Goal: Transaction & Acquisition: Purchase product/service

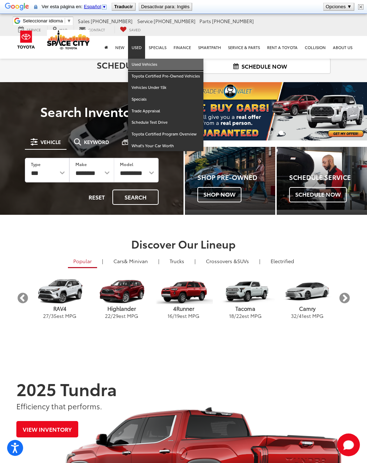
click at [138, 65] on link "Used Vehicles" at bounding box center [165, 65] width 75 height 12
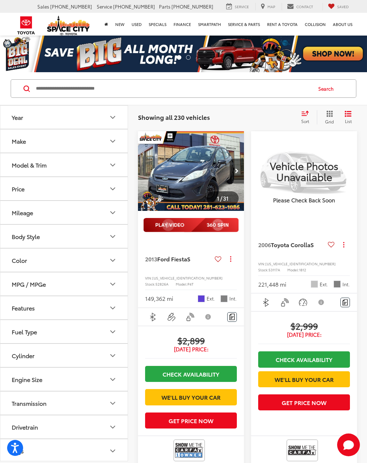
click at [55, 83] on input "Search by Make, Model, or Keyword" at bounding box center [173, 88] width 276 height 17
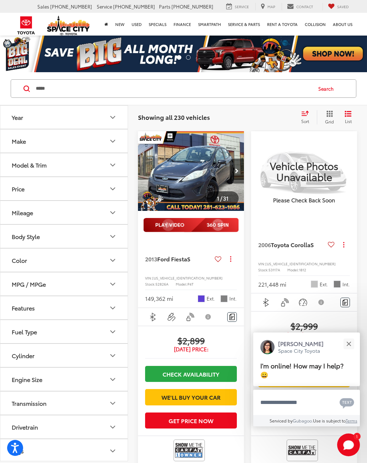
type input "*****"
click at [330, 92] on button "Search" at bounding box center [327, 89] width 32 height 18
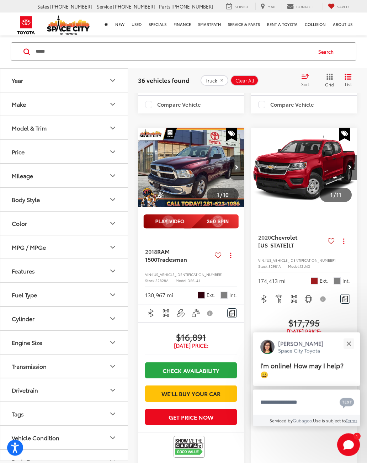
scroll to position [369, 0]
click at [350, 346] on div "Close" at bounding box center [348, 343] width 5 height 5
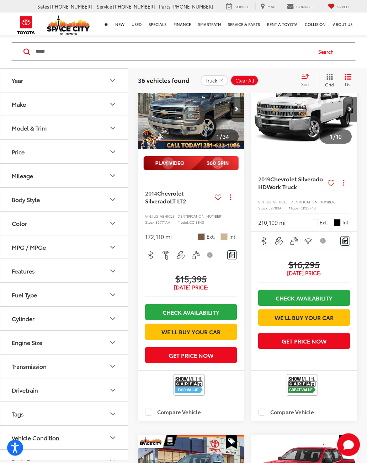
scroll to position [0, 0]
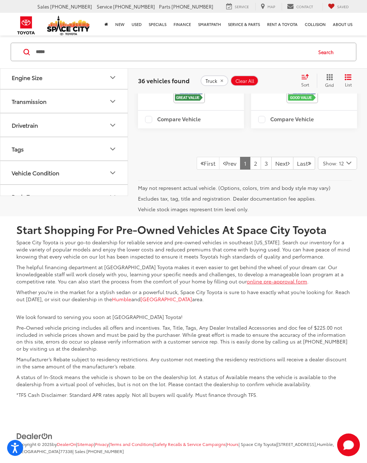
click at [250, 170] on link "2" at bounding box center [255, 163] width 11 height 13
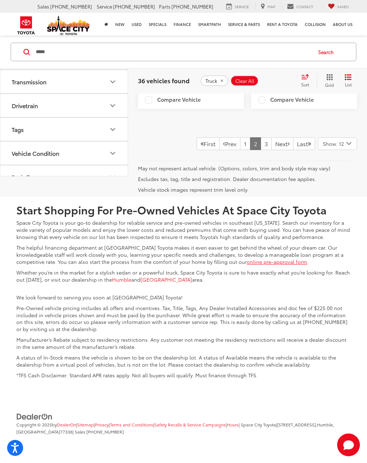
scroll to position [2315, 0]
click at [261, 150] on link "3" at bounding box center [266, 143] width 11 height 13
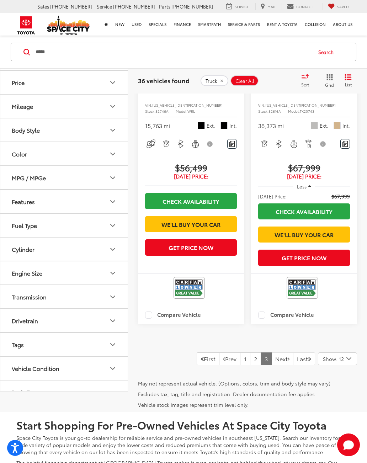
scroll to position [1999, 0]
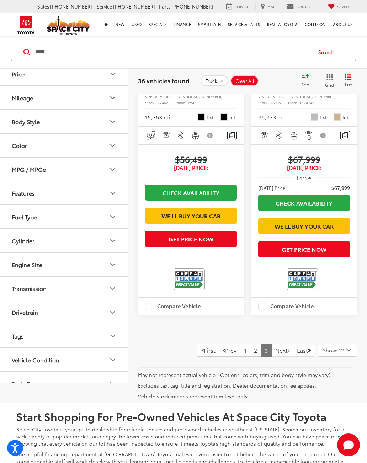
scroll to position [0, 532]
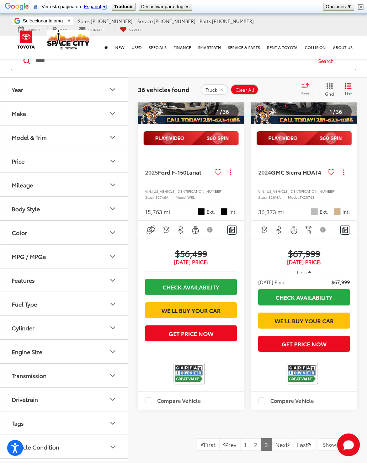
scroll to position [1871, 0]
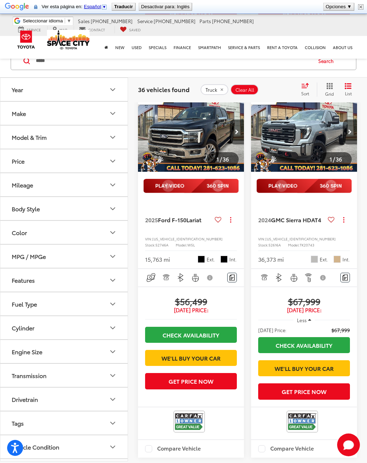
click at [210, 172] on img "2025 Ford F-150 Lariat 0" at bounding box center [191, 132] width 107 height 80
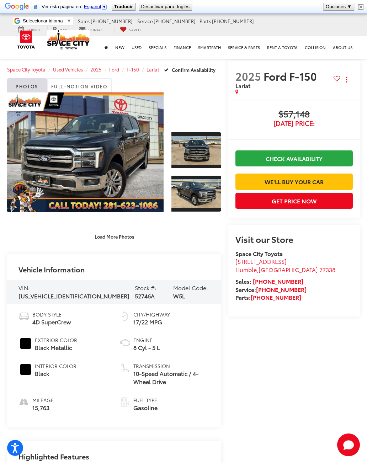
click at [76, 139] on link "Expand Photo 0" at bounding box center [85, 152] width 156 height 120
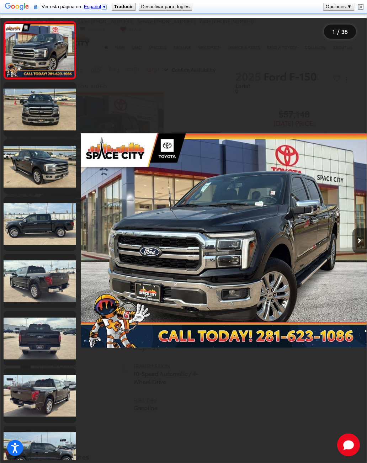
click at [23, 116] on link at bounding box center [40, 109] width 73 height 54
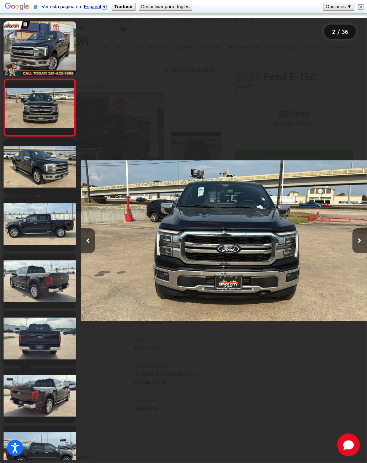
click at [32, 171] on link at bounding box center [40, 166] width 73 height 54
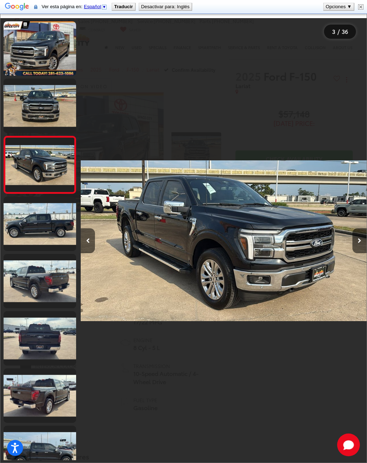
click at [33, 227] on link at bounding box center [40, 224] width 73 height 54
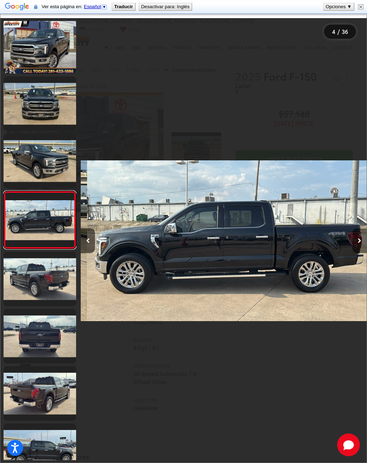
scroll to position [2, 0]
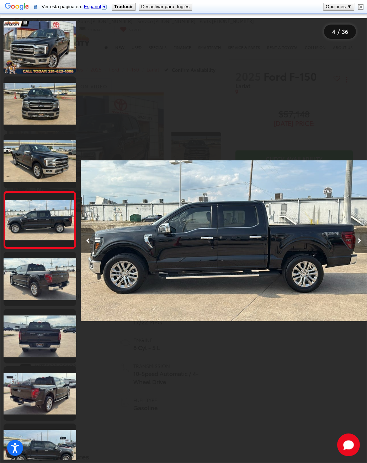
click at [27, 270] on link at bounding box center [40, 279] width 73 height 54
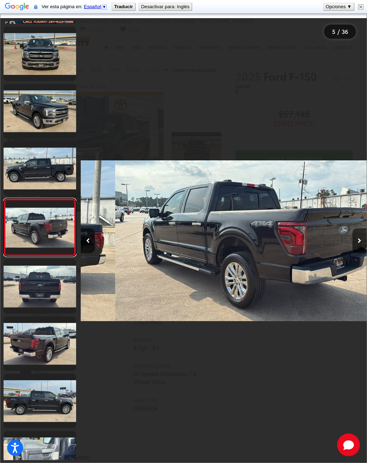
scroll to position [59, 0]
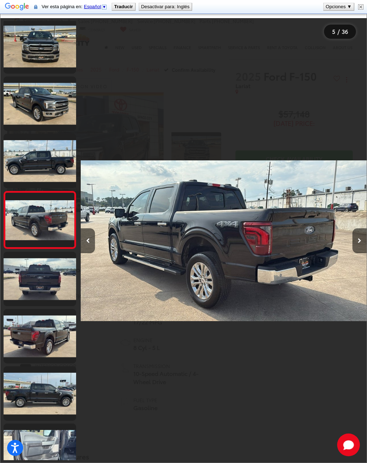
click at [30, 285] on link at bounding box center [40, 279] width 73 height 54
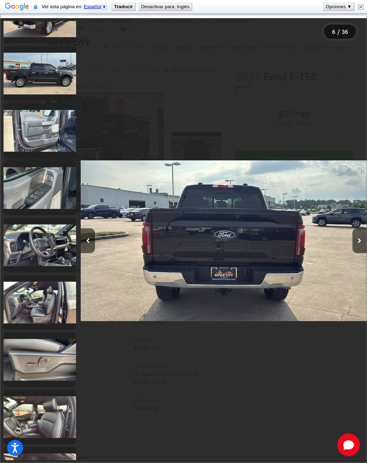
scroll to position [390, 0]
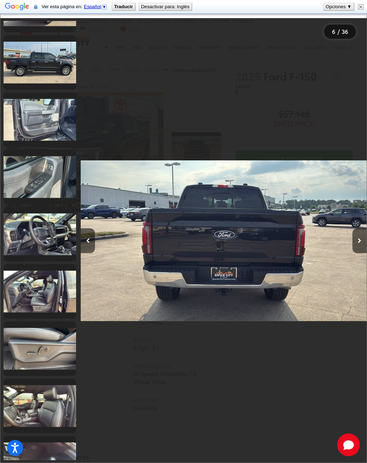
click at [27, 239] on link at bounding box center [40, 234] width 73 height 54
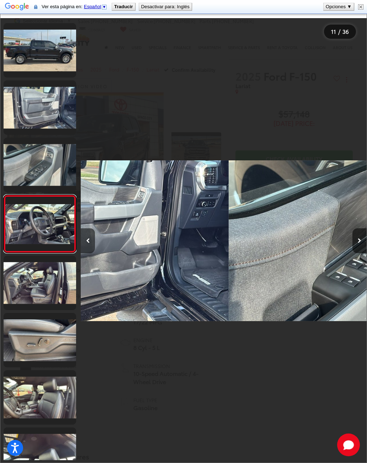
scroll to position [403, 0]
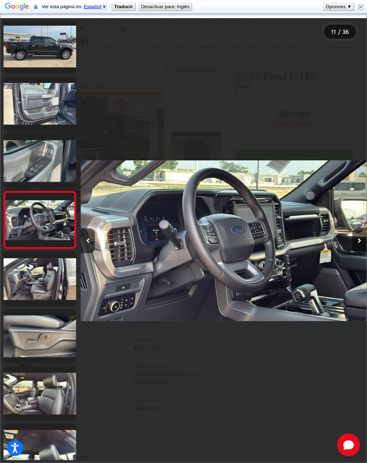
click at [27, 273] on link at bounding box center [40, 279] width 73 height 54
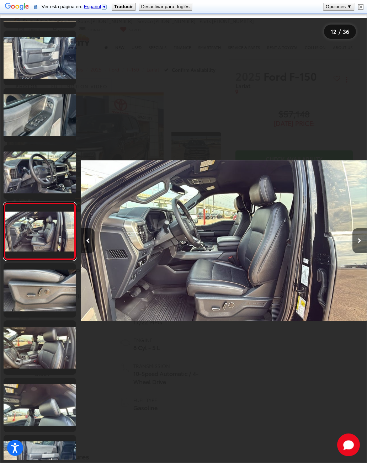
scroll to position [460, 0]
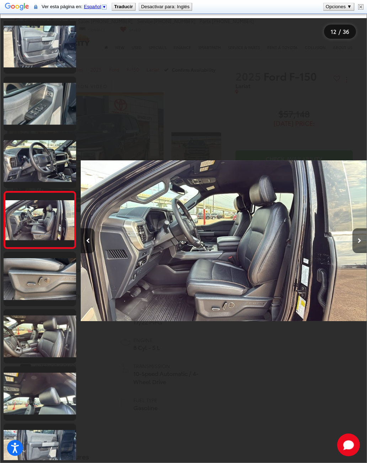
click at [258, 75] on img "2025 Ford F-150 Lariat 11" at bounding box center [224, 240] width 286 height 417
click at [359, 5] on img at bounding box center [360, 6] width 5 height 5
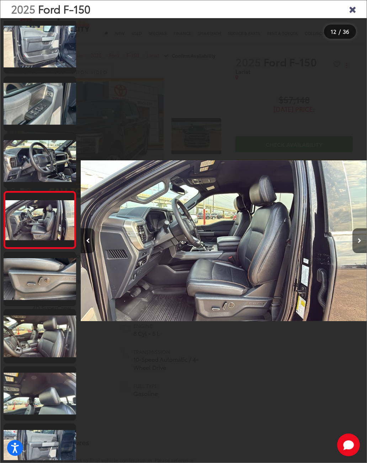
click at [347, 2] on div "2025 Ford F-150" at bounding box center [183, 9] width 366 height 18
click at [353, 14] on icon "Close gallery" at bounding box center [352, 8] width 7 height 9
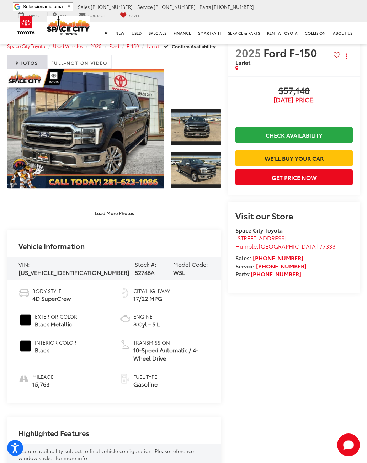
scroll to position [10, 0]
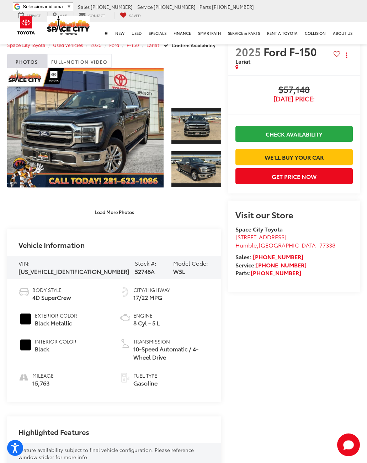
click at [197, 130] on link "Expand Photo 1" at bounding box center [196, 125] width 50 height 37
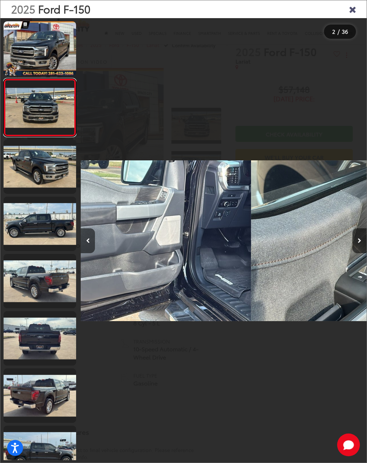
scroll to position [0, 286]
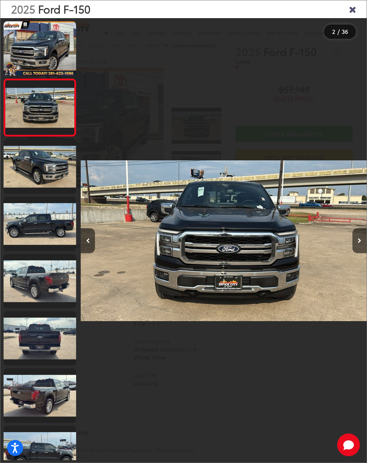
click at [356, 253] on button "Next image" at bounding box center [359, 240] width 14 height 25
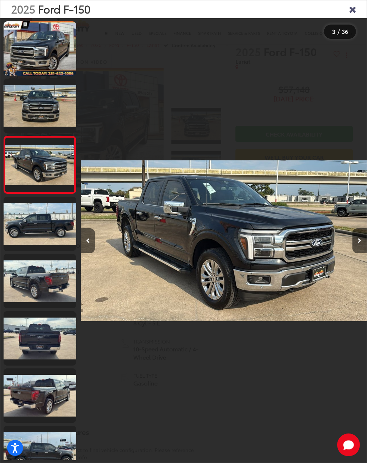
click at [359, 253] on button "Next image" at bounding box center [359, 240] width 14 height 25
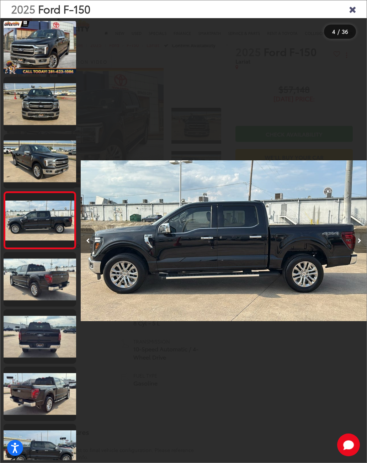
scroll to position [0, 0]
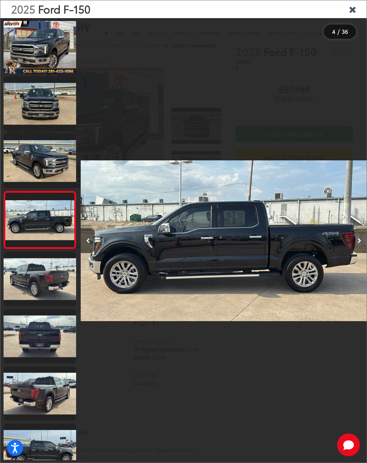
click at [354, 252] on button "Next image" at bounding box center [359, 240] width 14 height 25
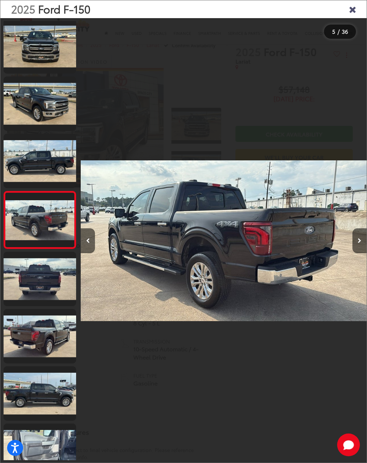
click at [353, 249] on button "Next image" at bounding box center [359, 240] width 14 height 25
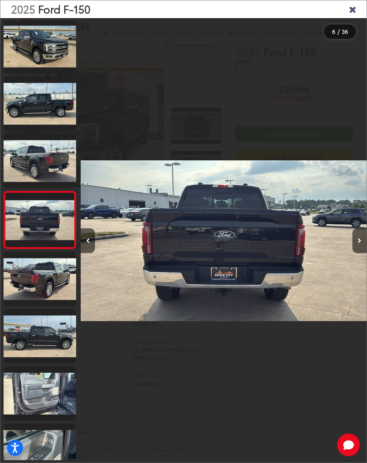
click at [356, 250] on button "Next image" at bounding box center [359, 240] width 14 height 25
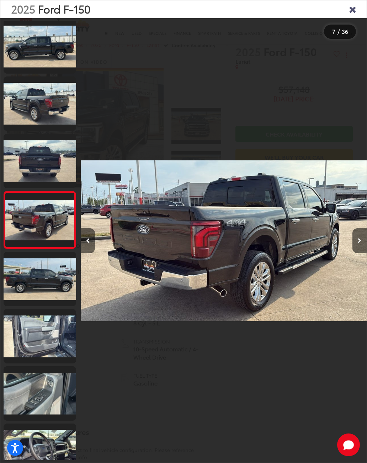
click at [355, 244] on button "Next image" at bounding box center [359, 240] width 14 height 25
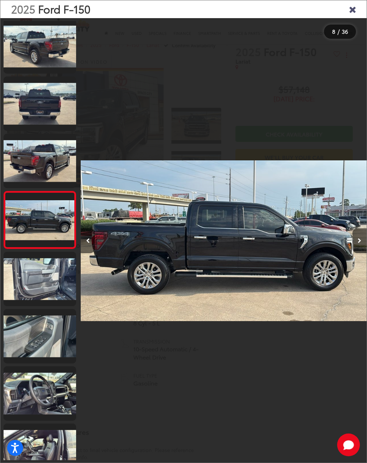
click at [358, 243] on icon "Next image" at bounding box center [360, 240] width 4 height 5
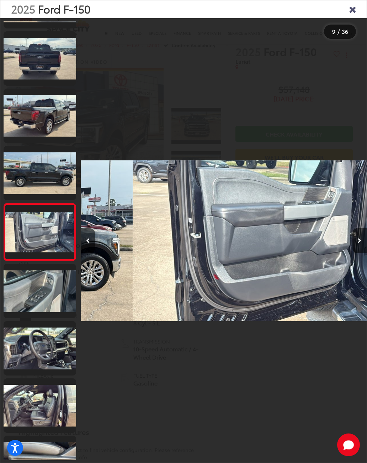
click at [357, 244] on button "Next image" at bounding box center [359, 240] width 14 height 25
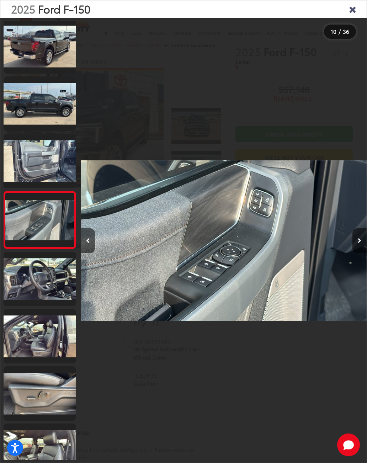
click at [361, 247] on button "Next image" at bounding box center [359, 240] width 14 height 25
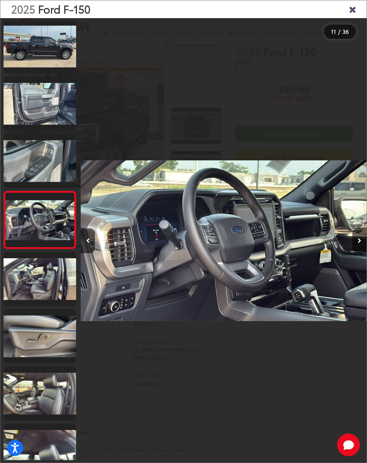
click at [363, 246] on button "Next image" at bounding box center [359, 240] width 14 height 25
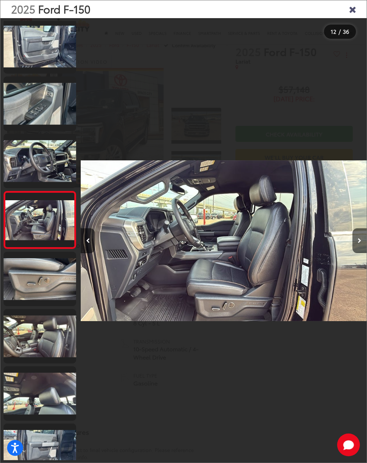
click at [357, 246] on button "Next image" at bounding box center [359, 240] width 14 height 25
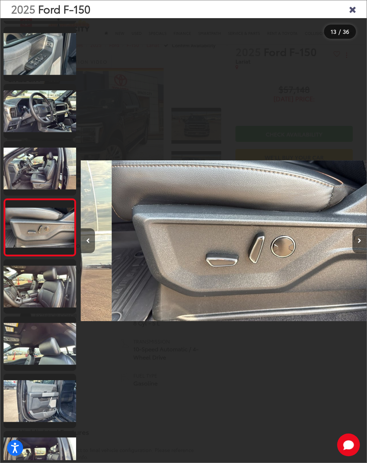
click at [361, 243] on icon "Next image" at bounding box center [360, 240] width 4 height 5
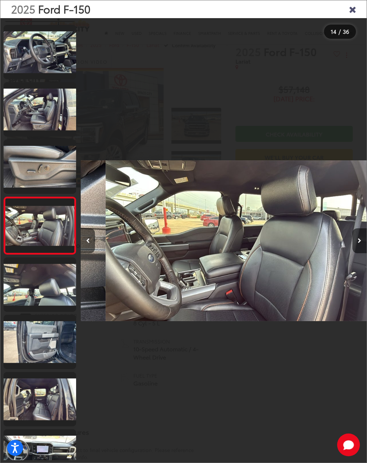
click at [362, 248] on button "Next image" at bounding box center [359, 240] width 14 height 25
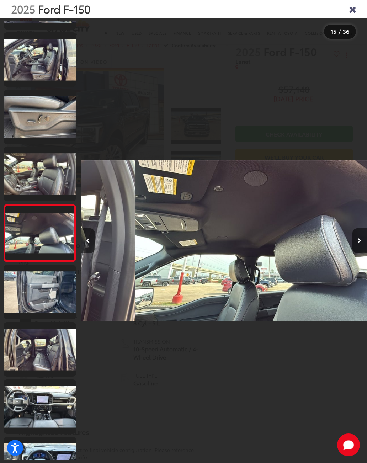
click at [362, 247] on button "Next image" at bounding box center [359, 240] width 14 height 25
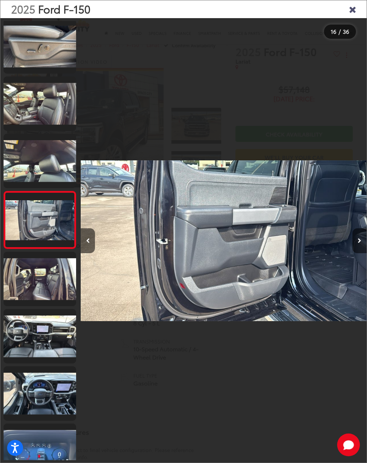
click at [360, 243] on icon "Next image" at bounding box center [360, 240] width 4 height 5
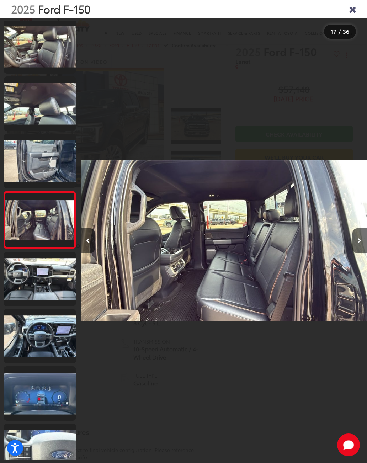
click at [359, 243] on icon "Next image" at bounding box center [360, 240] width 4 height 5
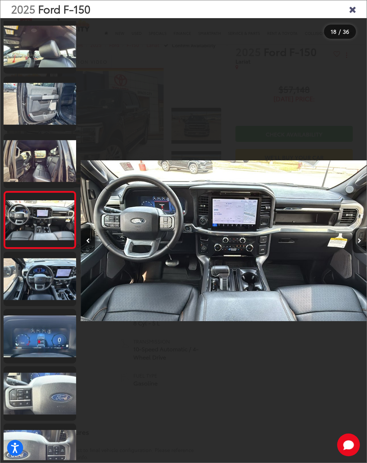
click at [360, 243] on icon "Next image" at bounding box center [360, 240] width 4 height 5
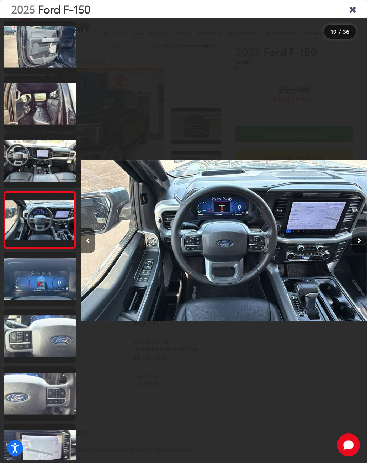
click at [362, 251] on button "Next image" at bounding box center [359, 240] width 14 height 25
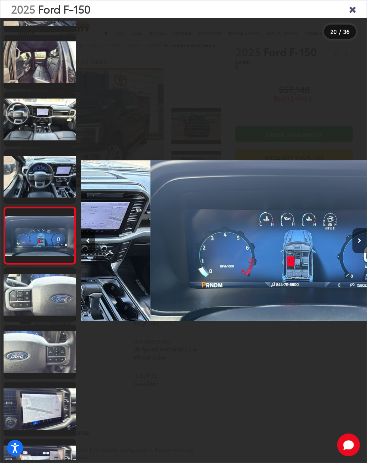
click at [362, 250] on button "Next image" at bounding box center [359, 240] width 14 height 25
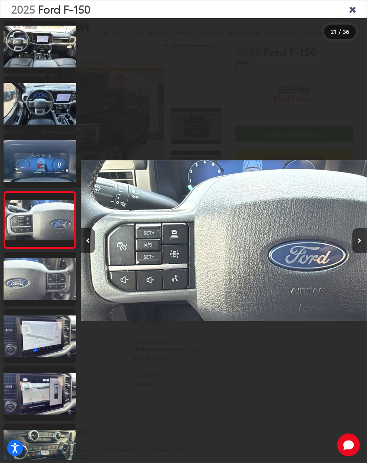
click at [272, 173] on img "2025 Ford F-150 Lariat 20" at bounding box center [224, 240] width 286 height 417
click at [361, 253] on button "Next image" at bounding box center [359, 240] width 14 height 25
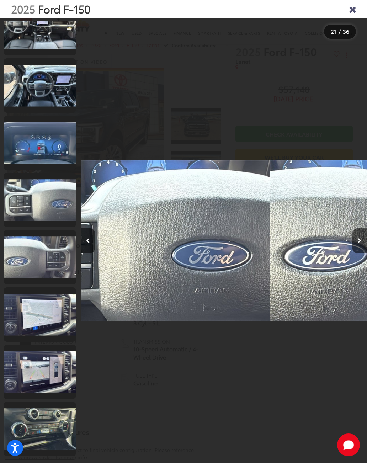
click at [360, 243] on icon "Next image" at bounding box center [360, 240] width 4 height 5
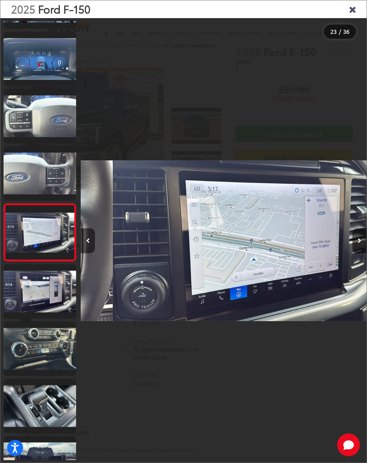
click at [356, 245] on button "Next image" at bounding box center [359, 240] width 14 height 25
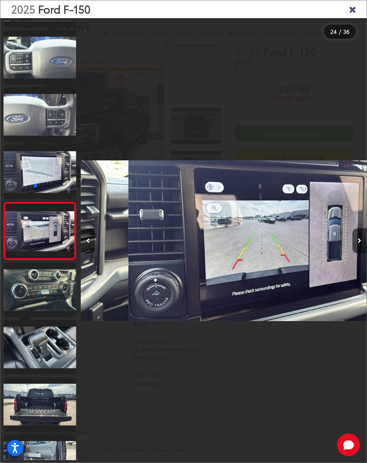
click at [362, 248] on button "Next image" at bounding box center [359, 240] width 14 height 25
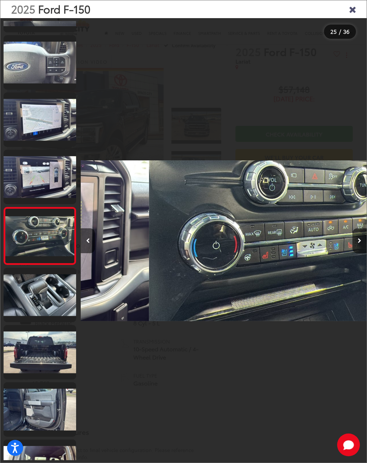
click at [363, 249] on button "Next image" at bounding box center [359, 240] width 14 height 25
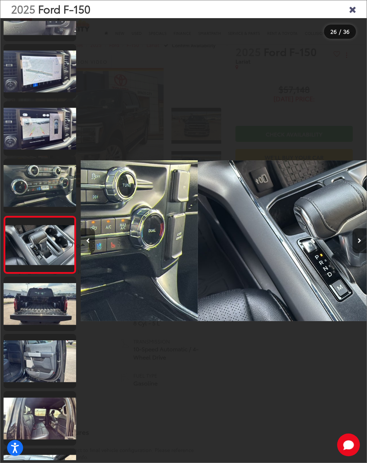
click at [363, 248] on button "Next image" at bounding box center [359, 240] width 14 height 25
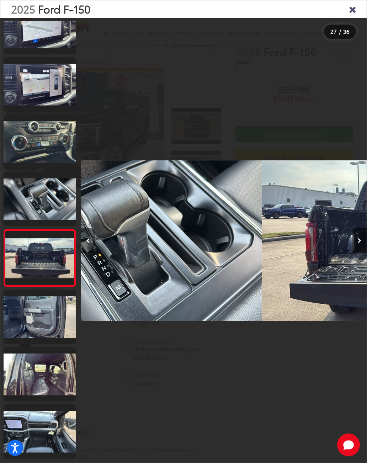
click at [361, 249] on button "Next image" at bounding box center [359, 240] width 14 height 25
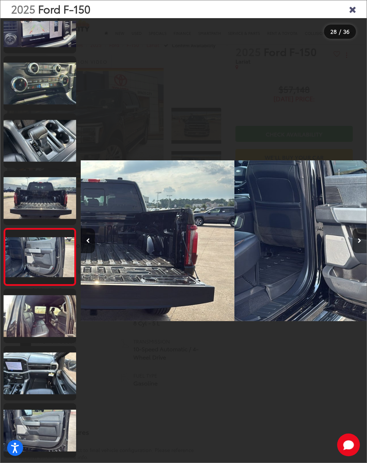
click at [354, 247] on button "Next image" at bounding box center [359, 240] width 14 height 25
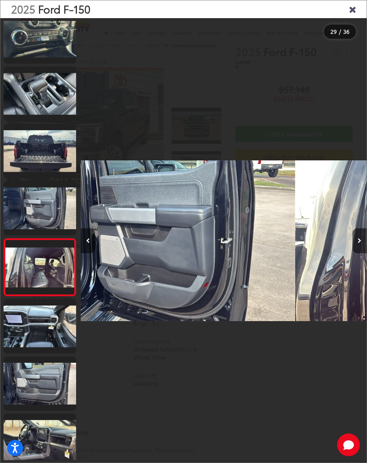
click at [356, 249] on button "Next image" at bounding box center [359, 240] width 14 height 25
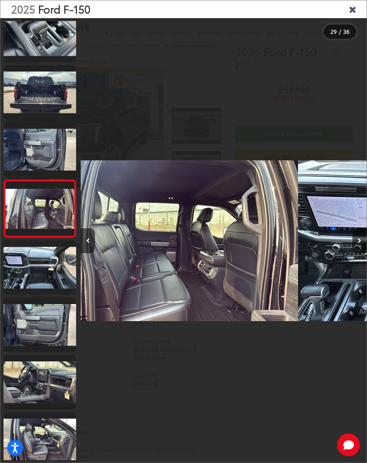
click at [359, 250] on button "Next image" at bounding box center [359, 240] width 14 height 25
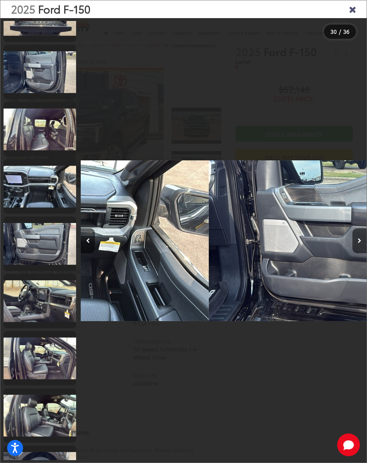
click at [361, 253] on button "Next image" at bounding box center [359, 240] width 14 height 25
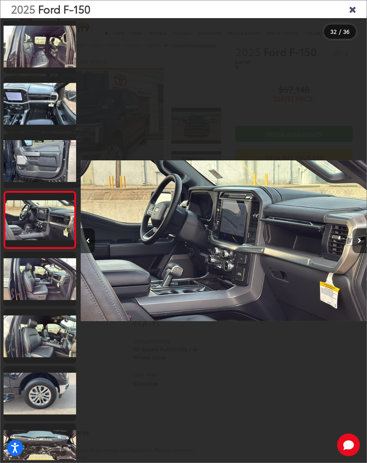
click at [352, 9] on icon "Close gallery" at bounding box center [352, 8] width 7 height 9
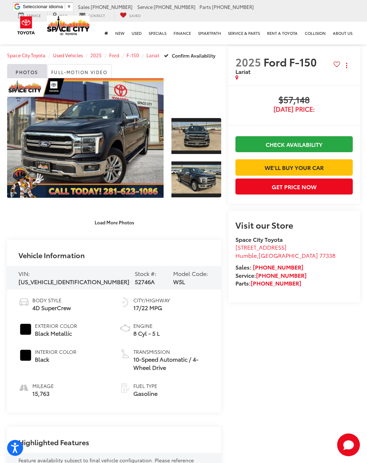
click at [177, 106] on div at bounding box center [196, 94] width 50 height 33
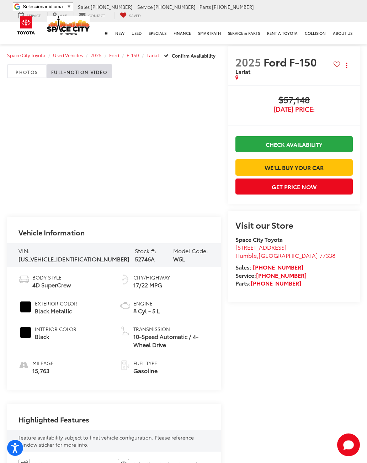
click at [28, 70] on link "Photos" at bounding box center [27, 71] width 40 height 14
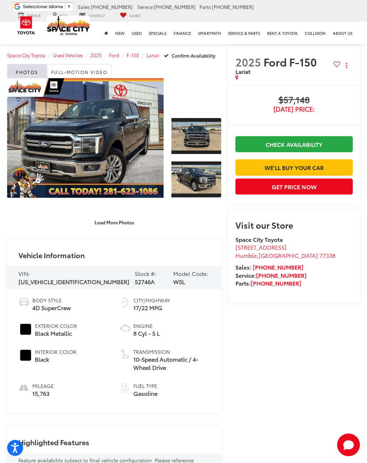
click at [193, 140] on link "Expand Photo 1" at bounding box center [196, 135] width 50 height 37
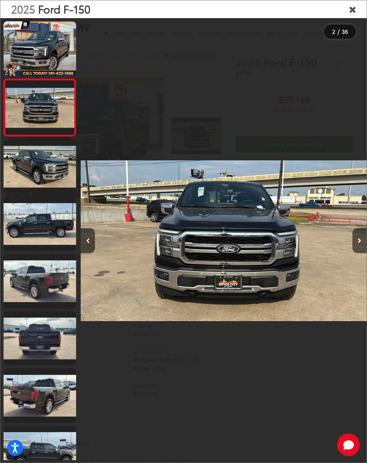
click at [358, 250] on button "Next image" at bounding box center [359, 240] width 14 height 25
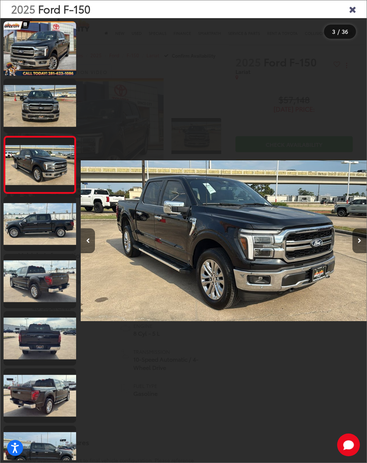
click at [361, 251] on button "Next image" at bounding box center [359, 240] width 14 height 25
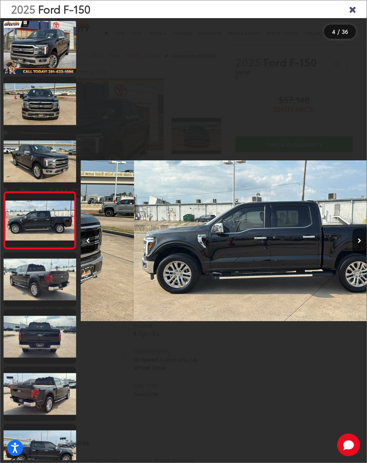
click at [362, 248] on button "Next image" at bounding box center [359, 240] width 14 height 25
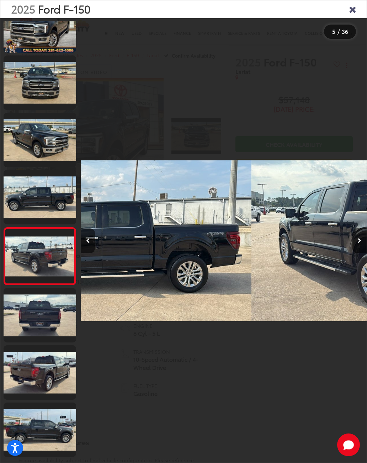
click at [361, 249] on button "Next image" at bounding box center [359, 240] width 14 height 25
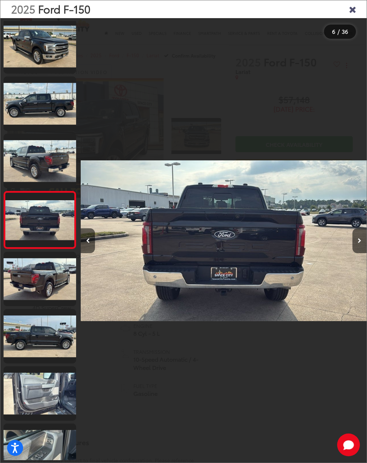
click at [363, 253] on button "Next image" at bounding box center [359, 240] width 14 height 25
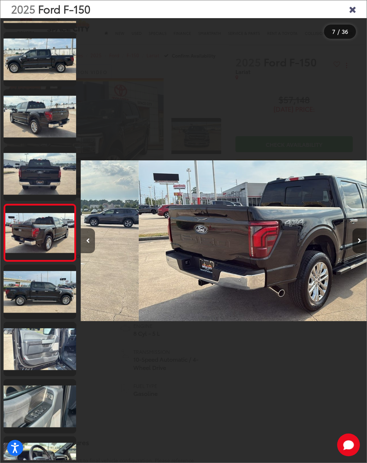
click at [359, 250] on button "Next image" at bounding box center [359, 240] width 14 height 25
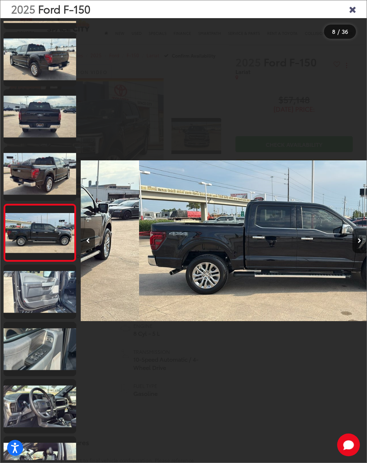
click at [356, 247] on button "Next image" at bounding box center [359, 240] width 14 height 25
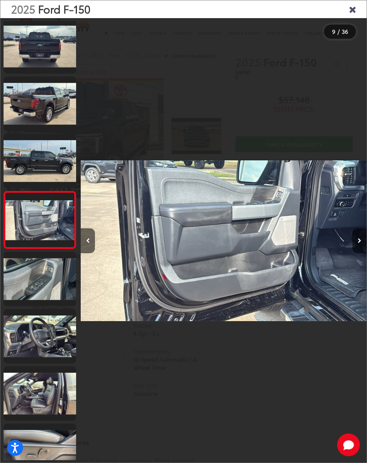
click at [360, 250] on button "Next image" at bounding box center [359, 240] width 14 height 25
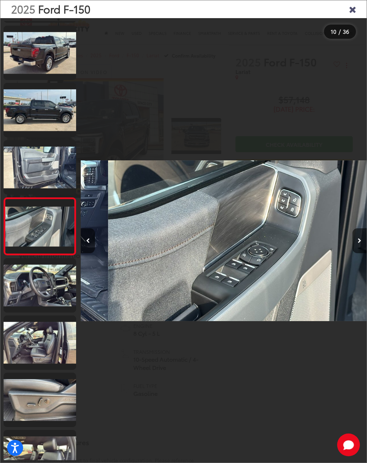
click at [353, 247] on button "Next image" at bounding box center [359, 240] width 14 height 25
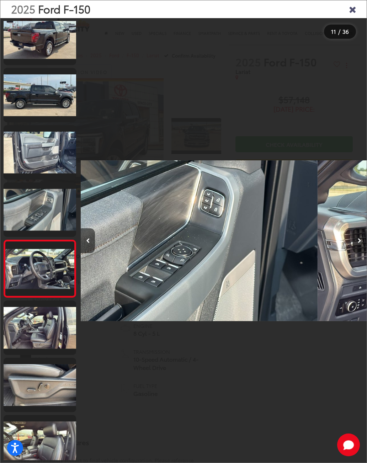
click at [357, 248] on button "Next image" at bounding box center [359, 240] width 14 height 25
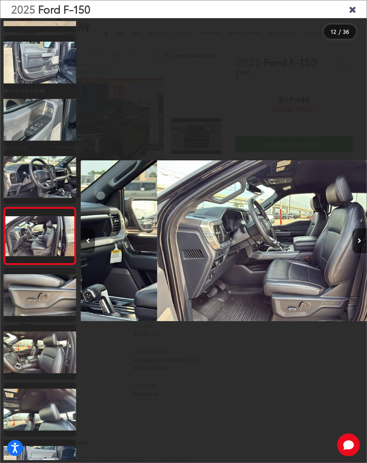
click at [361, 251] on button "Next image" at bounding box center [359, 240] width 14 height 25
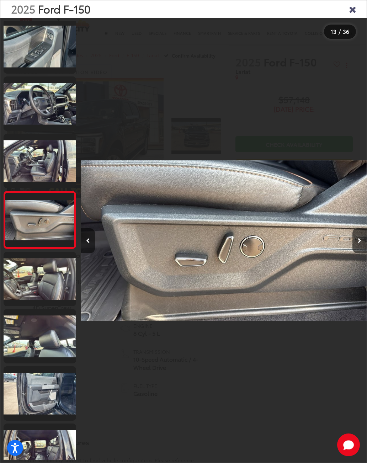
click at [356, 253] on button "Next image" at bounding box center [359, 240] width 14 height 25
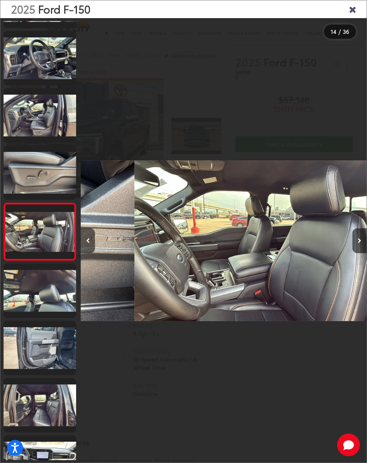
click at [357, 250] on button "Next image" at bounding box center [359, 240] width 14 height 25
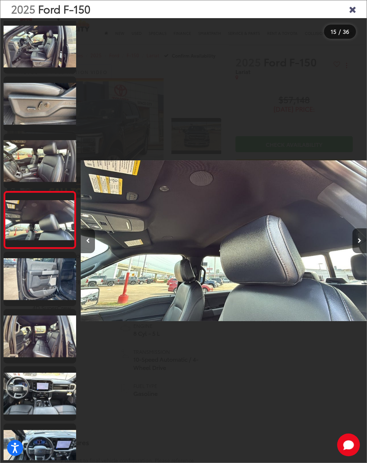
click at [95, 246] on button "Previous image" at bounding box center [88, 240] width 14 height 25
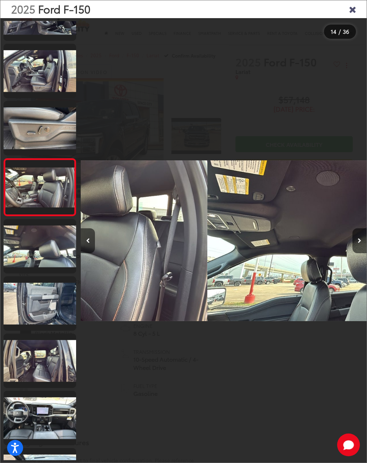
click at [89, 243] on icon "Previous image" at bounding box center [88, 240] width 4 height 5
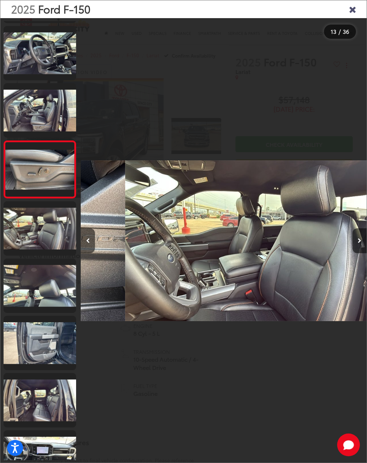
click at [95, 249] on button "Previous image" at bounding box center [88, 240] width 14 height 25
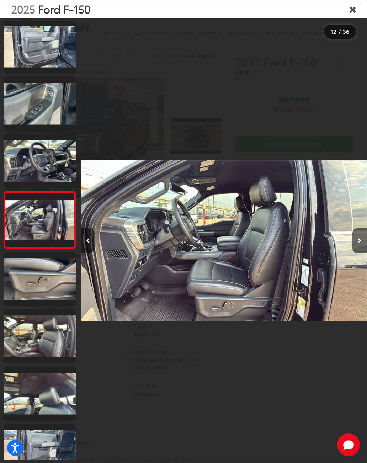
click at [363, 252] on button "Next image" at bounding box center [359, 240] width 14 height 25
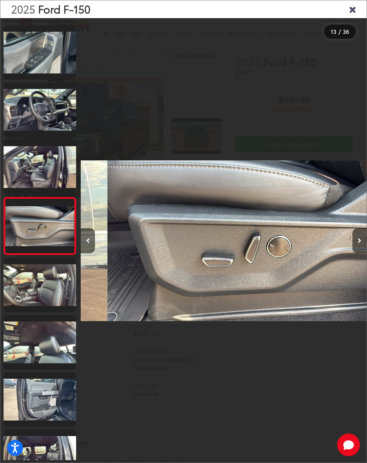
click at [350, 241] on div at bounding box center [330, 240] width 71 height 445
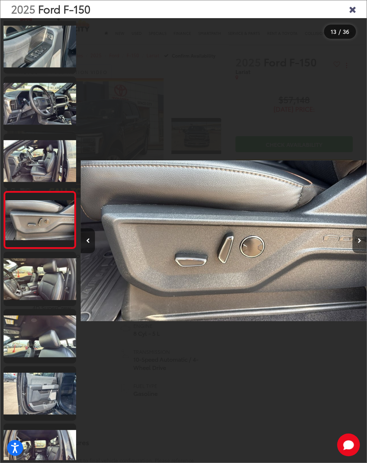
click at [359, 243] on icon "Next image" at bounding box center [360, 240] width 4 height 5
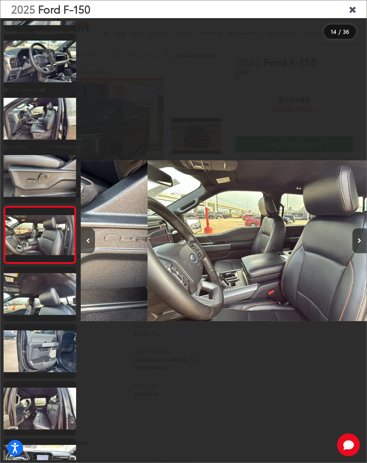
click at [356, 245] on button "Next image" at bounding box center [359, 240] width 14 height 25
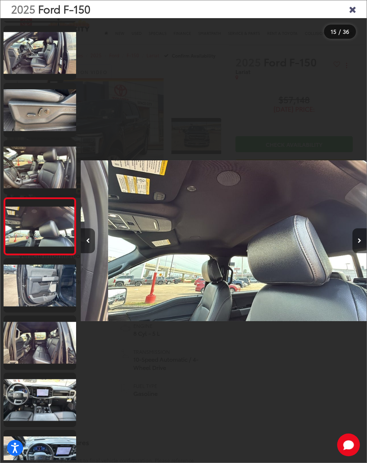
click at [357, 247] on button "Next image" at bounding box center [359, 240] width 14 height 25
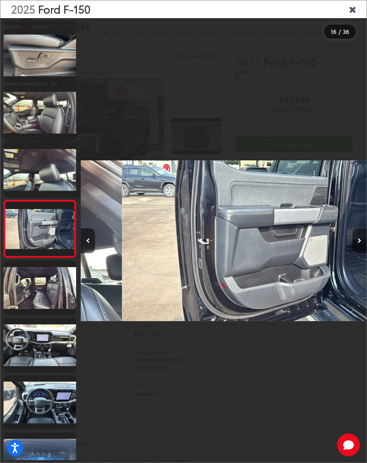
click at [358, 243] on icon "Next image" at bounding box center [360, 240] width 4 height 5
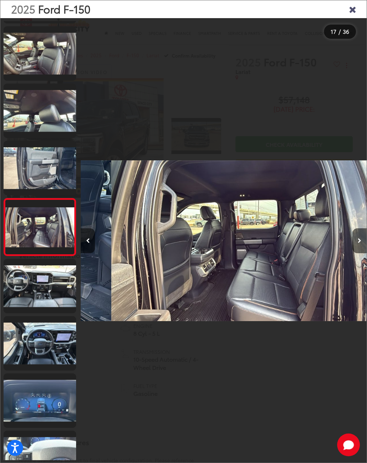
click at [359, 243] on icon "Next image" at bounding box center [360, 240] width 4 height 5
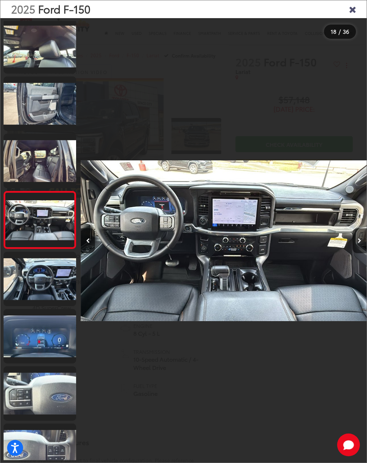
click at [362, 239] on button "Next image" at bounding box center [359, 240] width 14 height 25
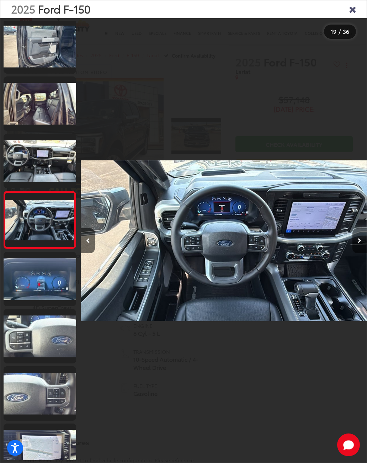
click at [363, 246] on button "Next image" at bounding box center [359, 240] width 14 height 25
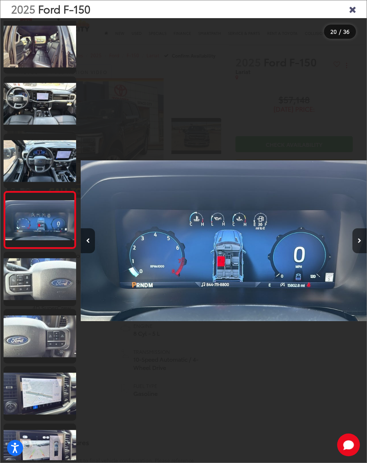
click at [356, 245] on button "Next image" at bounding box center [359, 240] width 14 height 25
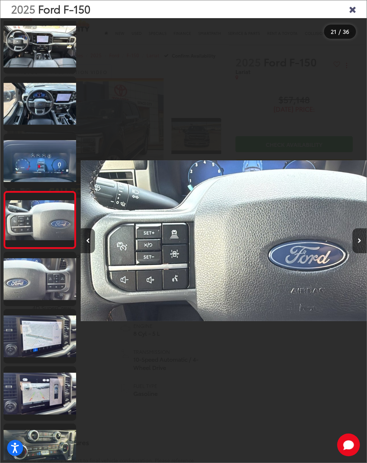
click at [356, 243] on button "Next image" at bounding box center [359, 240] width 14 height 25
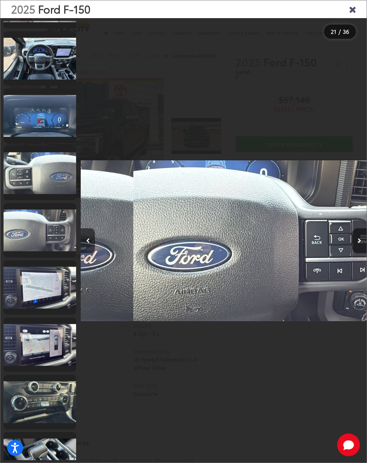
click at [358, 243] on icon "Next image" at bounding box center [360, 240] width 4 height 5
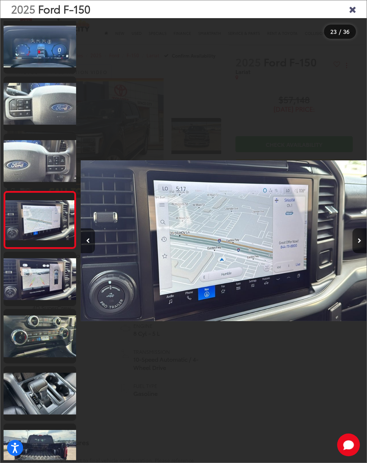
click at [344, 5] on div "2025 Ford F-150" at bounding box center [183, 9] width 366 height 18
click at [346, 10] on div "2025 Ford F-150" at bounding box center [183, 9] width 366 height 18
click at [347, 9] on div "2025 Ford F-150" at bounding box center [183, 9] width 366 height 18
click at [351, 9] on icon "Close gallery" at bounding box center [352, 8] width 7 height 9
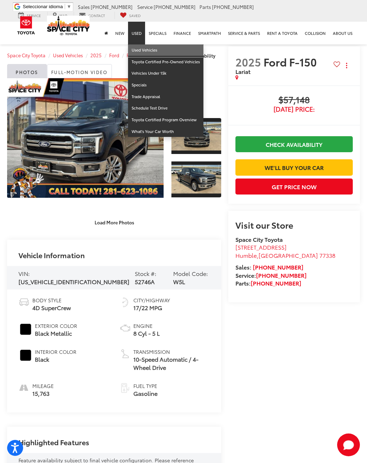
click at [135, 48] on link "Used Vehicles" at bounding box center [165, 50] width 75 height 12
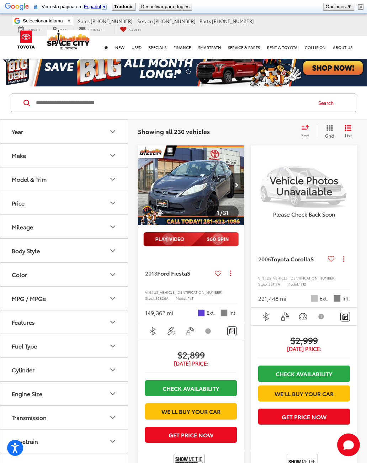
click at [157, 106] on input "Search by Make, Model, or Keyword" at bounding box center [173, 102] width 276 height 17
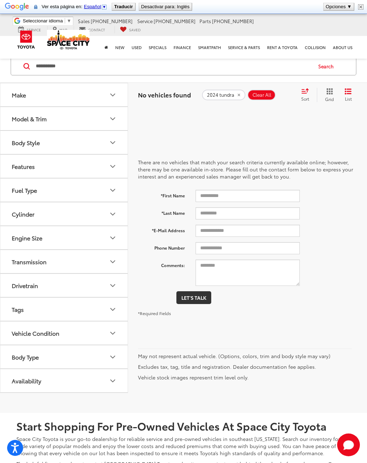
click at [91, 67] on input "**********" at bounding box center [173, 66] width 276 height 17
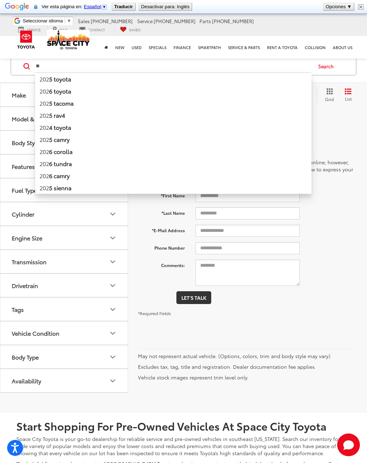
type input "*"
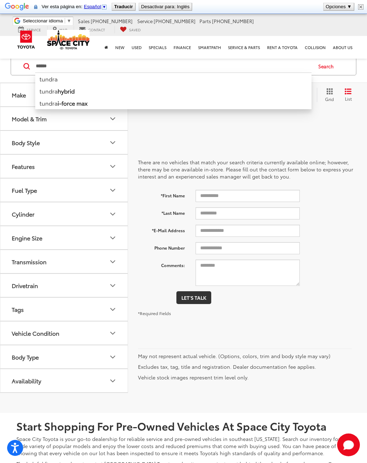
type input "******"
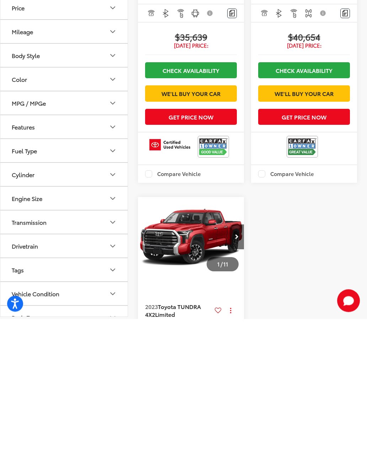
scroll to position [323, 0]
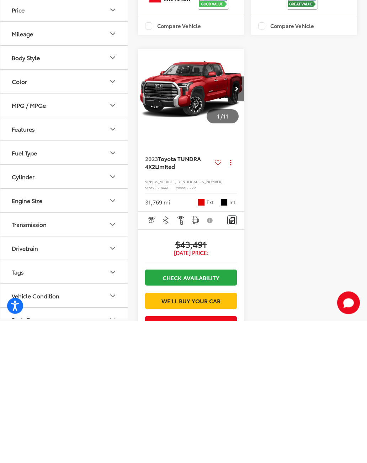
click at [202, 191] on img "2023 Toyota TUNDRA 4X2 Limited 0" at bounding box center [191, 231] width 107 height 80
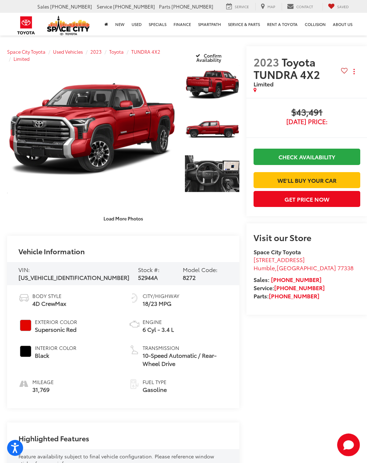
click at [218, 84] on link "Expand Photo 1" at bounding box center [212, 84] width 54 height 41
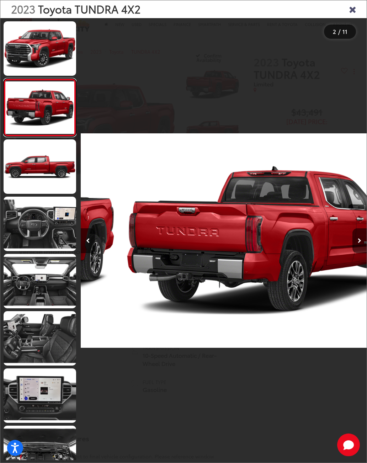
scroll to position [0, 286]
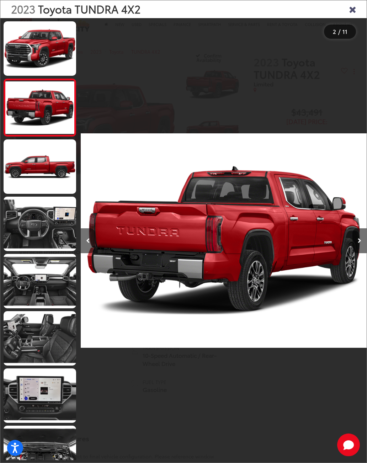
click at [359, 243] on icon "Next image" at bounding box center [360, 240] width 4 height 5
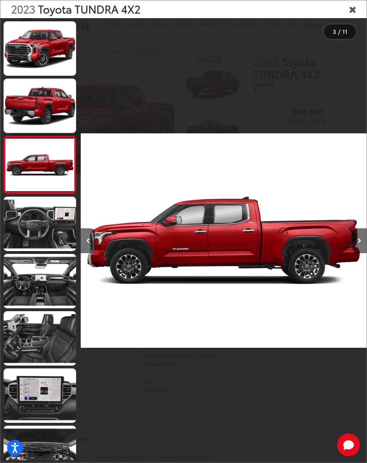
click at [362, 240] on button "Next image" at bounding box center [359, 240] width 14 height 25
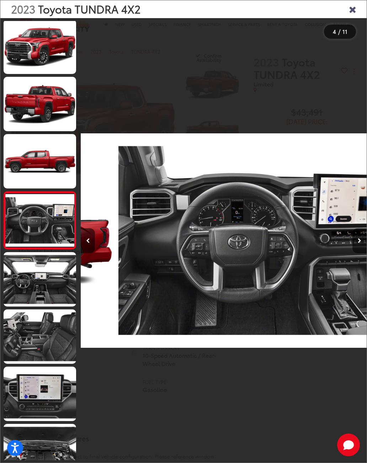
scroll to position [2, 0]
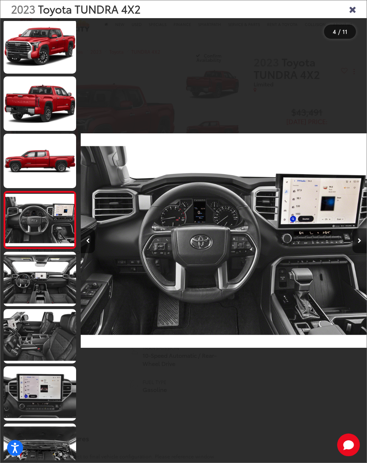
click at [359, 242] on button "Next image" at bounding box center [359, 240] width 14 height 25
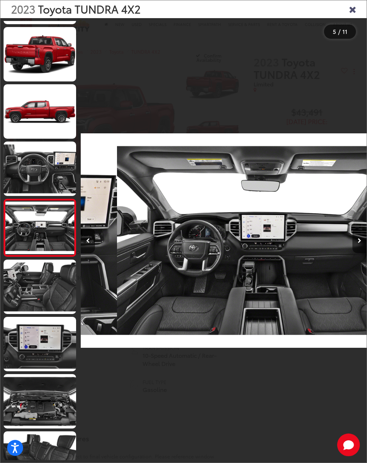
scroll to position [0, 1143]
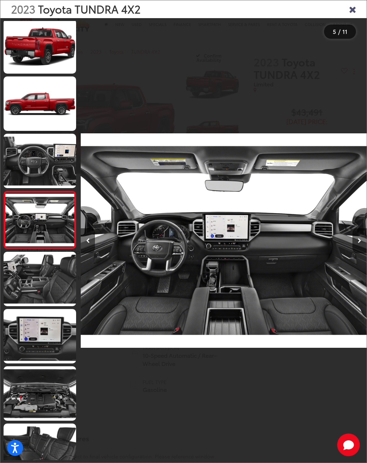
click at [358, 243] on icon "Next image" at bounding box center [360, 240] width 4 height 5
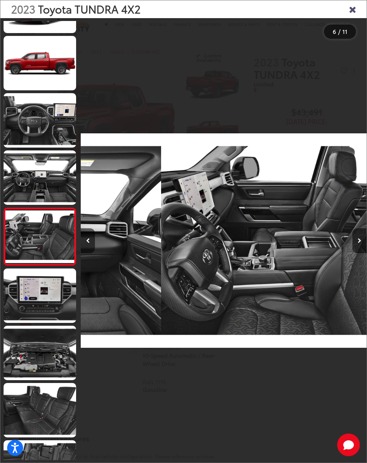
scroll to position [0, 1429]
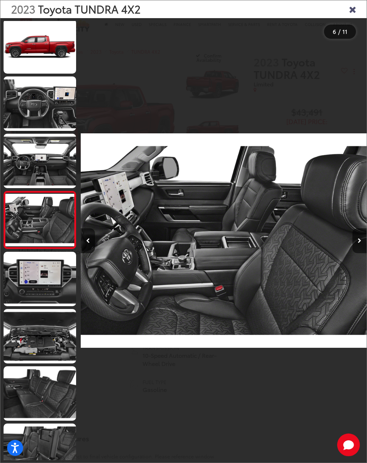
click at [358, 242] on button "Next image" at bounding box center [359, 240] width 14 height 25
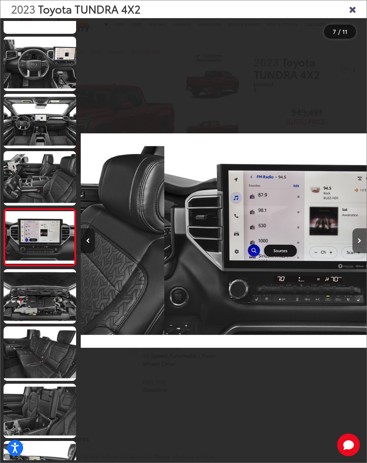
scroll to position [174, 0]
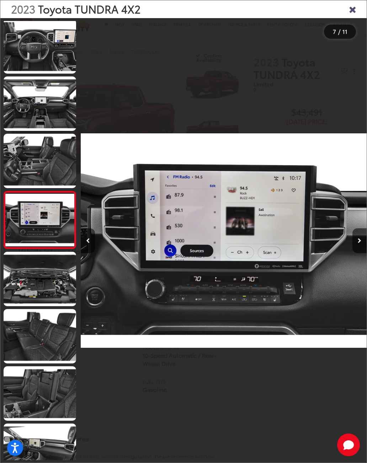
click at [356, 243] on button "Next image" at bounding box center [359, 240] width 14 height 25
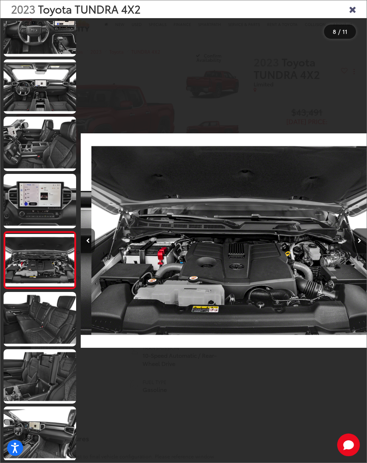
scroll to position [0, 2000]
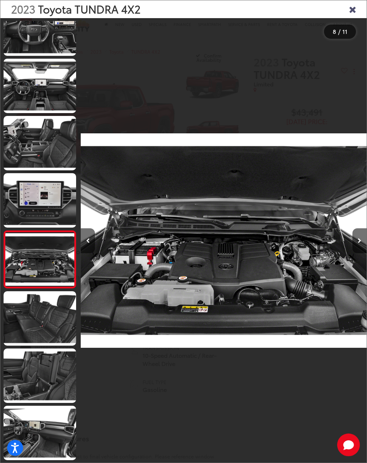
click at [357, 243] on button "Next image" at bounding box center [359, 240] width 14 height 25
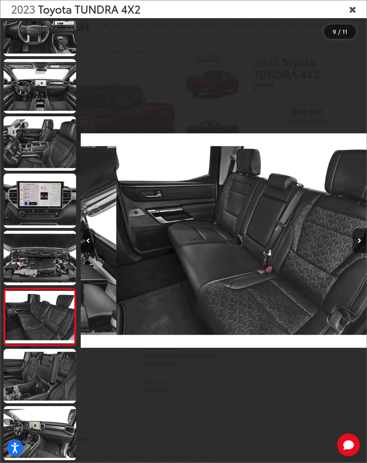
scroll to position [0, 0]
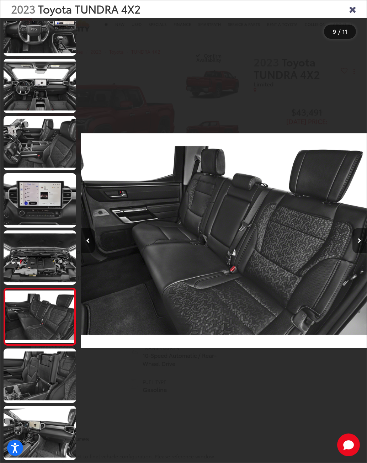
click at [357, 245] on button "Next image" at bounding box center [359, 240] width 14 height 25
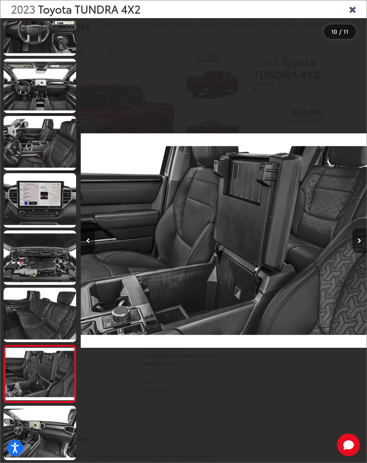
click at [358, 243] on icon "Next image" at bounding box center [360, 240] width 4 height 5
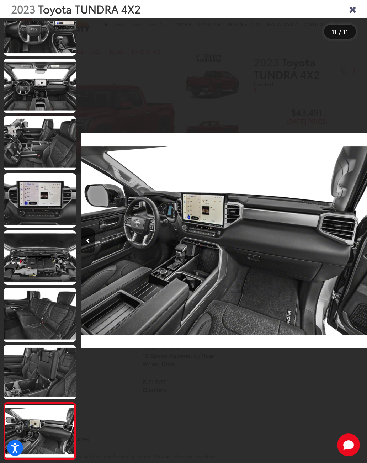
click at [358, 245] on div at bounding box center [330, 240] width 71 height 445
click at [358, 243] on div at bounding box center [330, 240] width 71 height 445
click at [89, 250] on button "Previous image" at bounding box center [88, 240] width 14 height 25
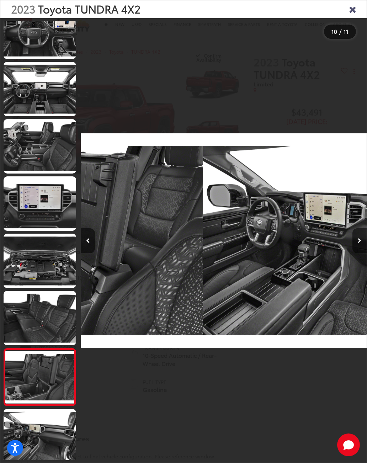
click at [94, 241] on button "Previous image" at bounding box center [88, 240] width 14 height 25
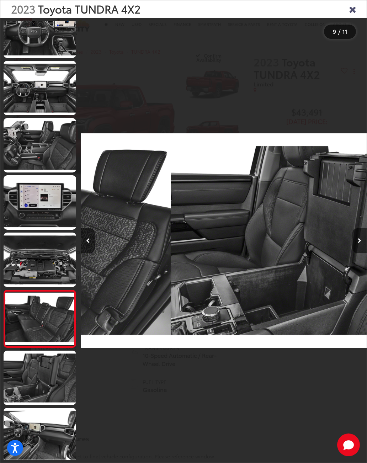
click at [95, 242] on button "Previous image" at bounding box center [88, 240] width 14 height 25
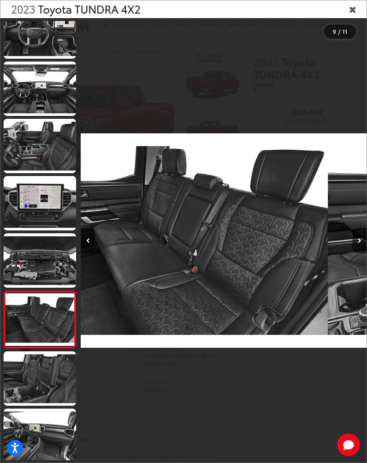
click at [94, 241] on button "Previous image" at bounding box center [88, 240] width 14 height 25
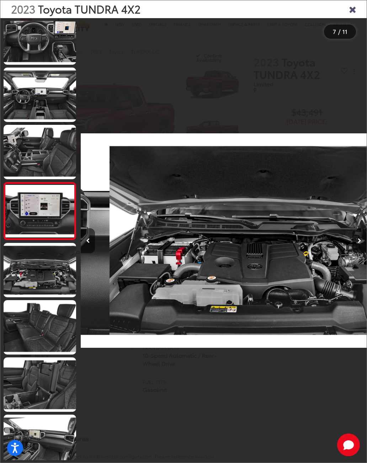
click at [92, 243] on button "Previous image" at bounding box center [88, 240] width 14 height 25
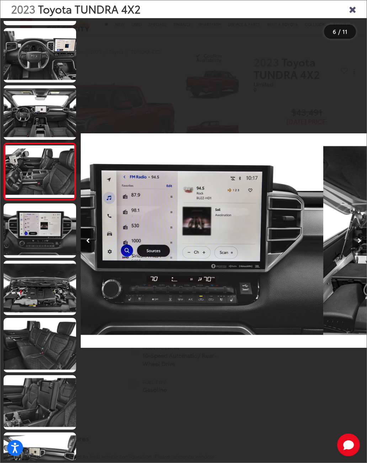
click at [92, 242] on button "Previous image" at bounding box center [88, 240] width 14 height 25
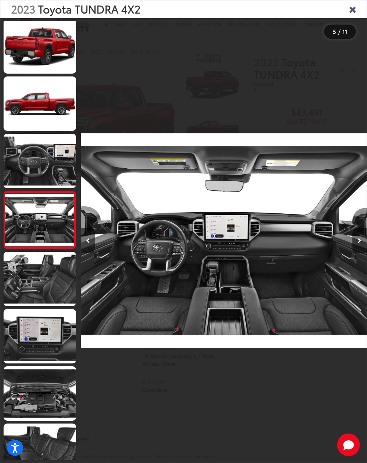
click at [92, 248] on button "Previous image" at bounding box center [88, 240] width 14 height 25
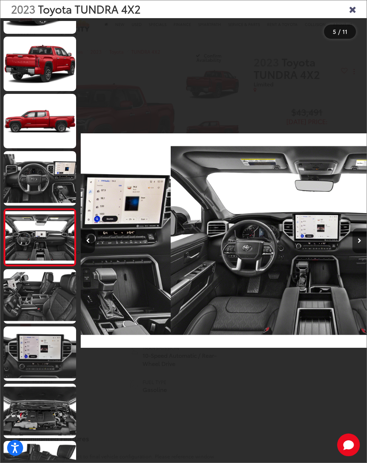
click at [89, 251] on button "Previous image" at bounding box center [88, 240] width 14 height 25
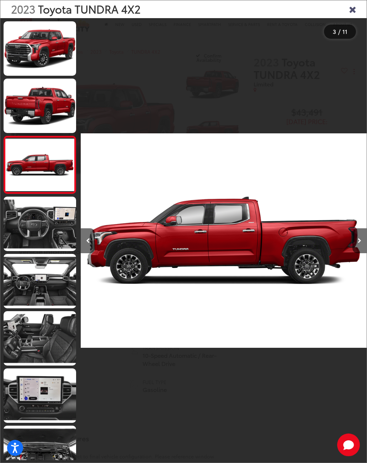
click at [87, 241] on button "Previous image" at bounding box center [88, 240] width 14 height 25
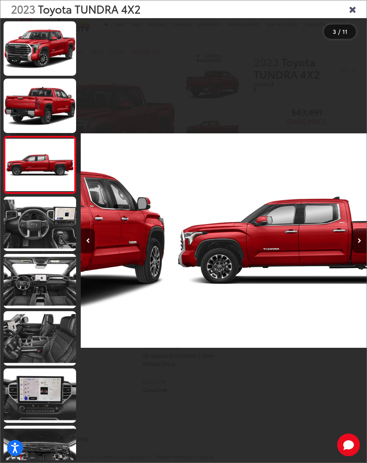
click at [86, 241] on button "Previous image" at bounding box center [88, 240] width 14 height 25
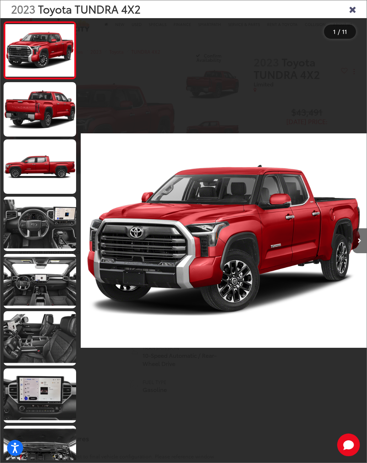
click at [82, 245] on div at bounding box center [116, 240] width 71 height 445
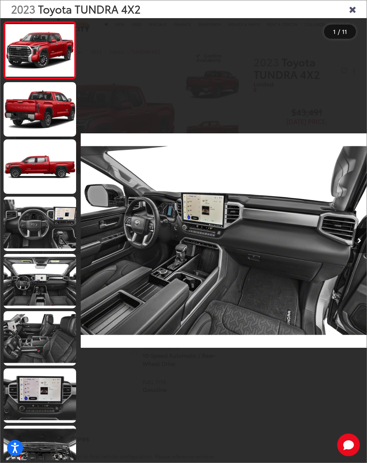
click at [359, 243] on icon "Next image" at bounding box center [360, 240] width 4 height 5
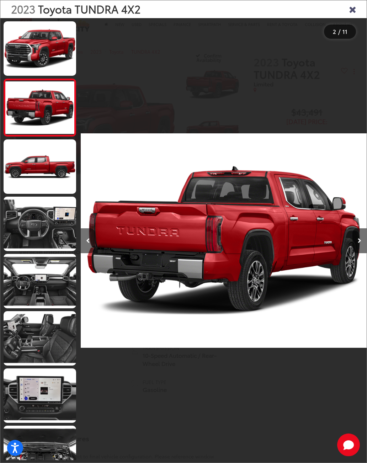
click at [346, 250] on div at bounding box center [330, 240] width 71 height 445
click at [357, 245] on button "Next image" at bounding box center [359, 240] width 14 height 25
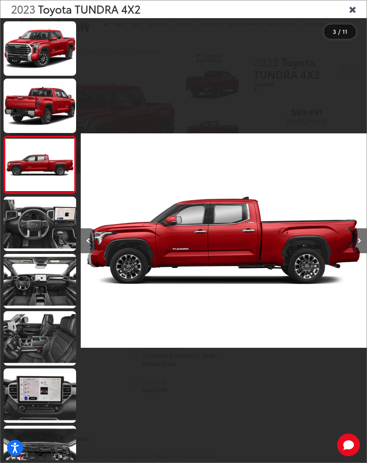
click at [359, 252] on button "Next image" at bounding box center [359, 240] width 14 height 25
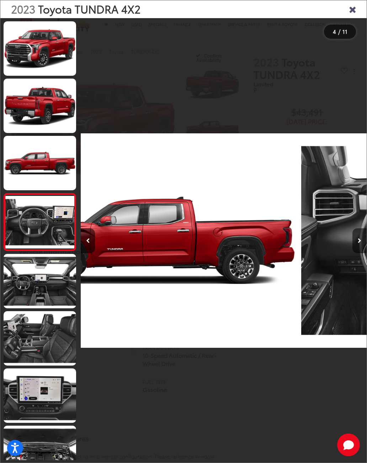
click at [358, 243] on icon "Next image" at bounding box center [360, 240] width 4 height 5
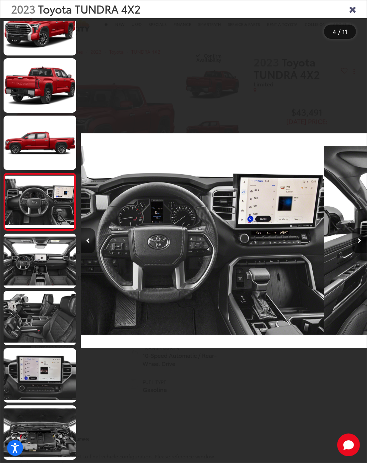
click at [360, 243] on icon "Next image" at bounding box center [360, 240] width 4 height 5
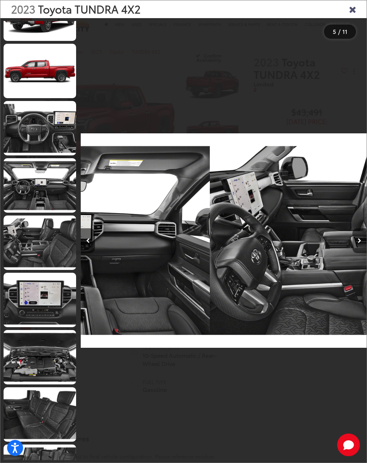
click at [362, 248] on button "Next image" at bounding box center [359, 240] width 14 height 25
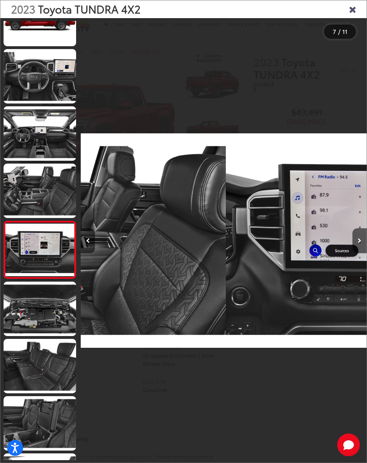
click at [362, 248] on button "Next image" at bounding box center [359, 240] width 14 height 25
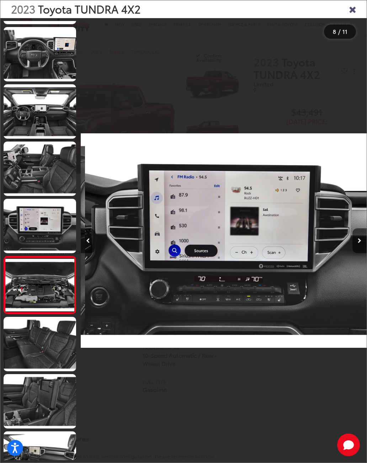
click at [363, 248] on button "Next image" at bounding box center [359, 240] width 14 height 25
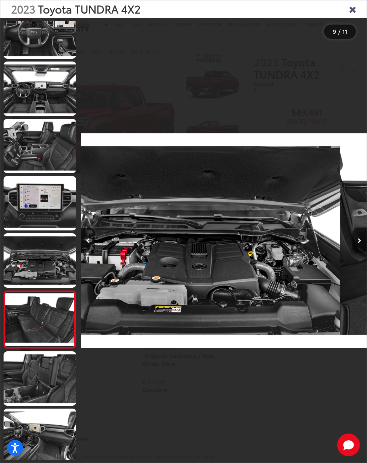
click at [360, 243] on icon "Next image" at bounding box center [360, 240] width 4 height 5
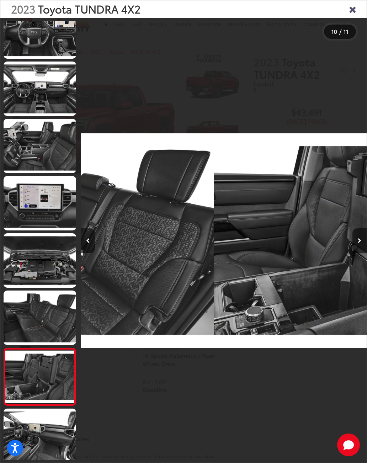
click at [363, 247] on button "Next image" at bounding box center [359, 240] width 14 height 25
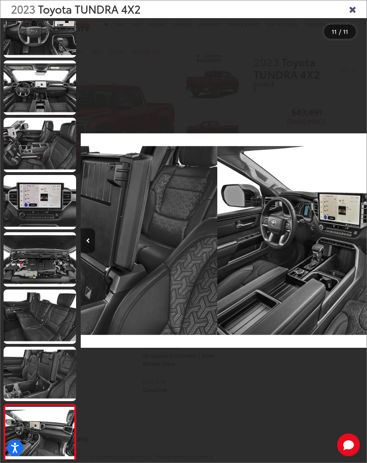
click at [364, 246] on div at bounding box center [330, 240] width 71 height 445
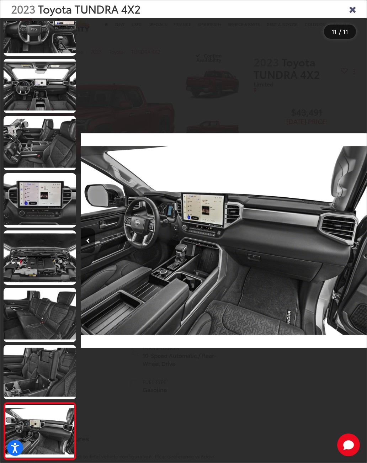
click at [363, 247] on div at bounding box center [330, 240] width 71 height 445
click at [364, 248] on div at bounding box center [330, 240] width 71 height 445
click at [363, 250] on div at bounding box center [330, 240] width 71 height 445
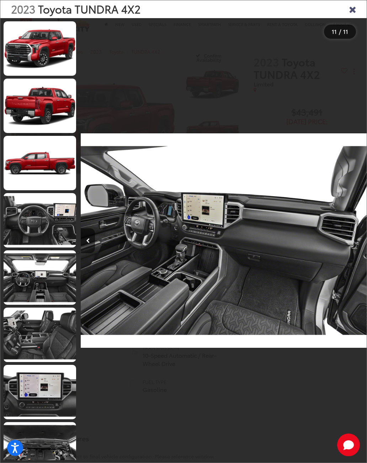
click at [354, 13] on icon "Close gallery" at bounding box center [352, 8] width 7 height 9
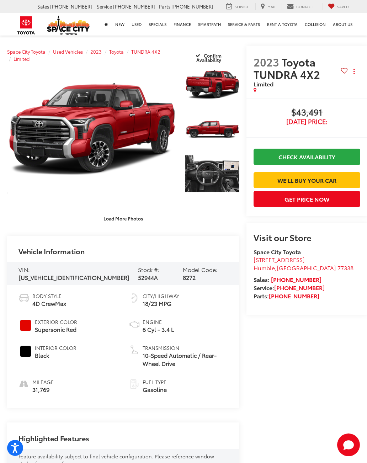
click at [226, 185] on link "Expand Photo 3" at bounding box center [212, 173] width 54 height 41
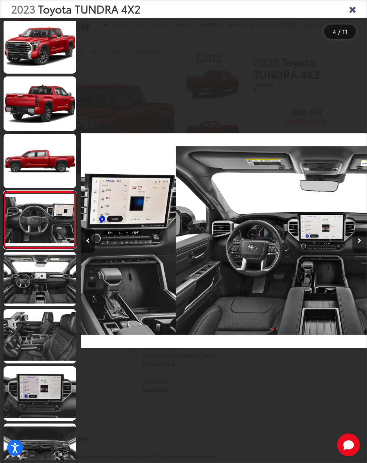
scroll to position [2, 0]
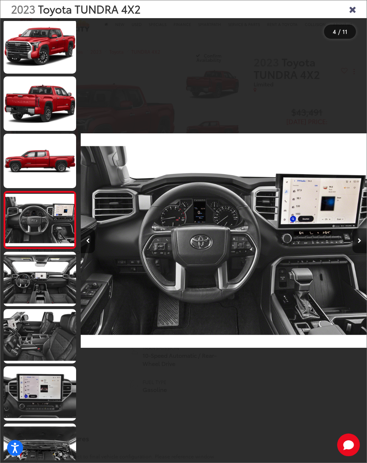
click at [359, 243] on icon "Next image" at bounding box center [360, 240] width 4 height 5
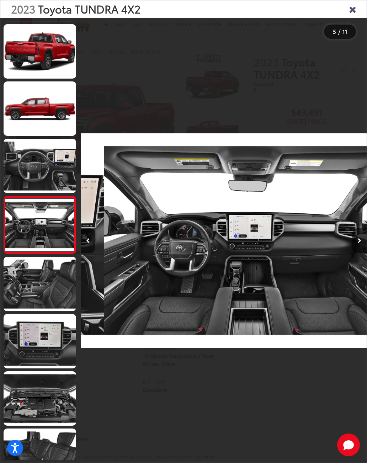
scroll to position [0, 1143]
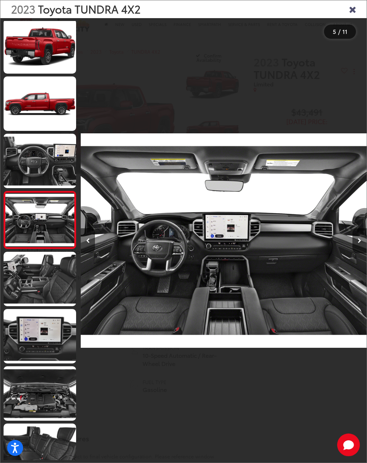
click at [358, 243] on icon "Next image" at bounding box center [360, 240] width 4 height 5
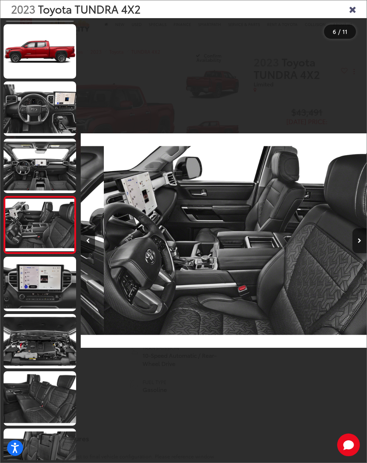
scroll to position [0, 1429]
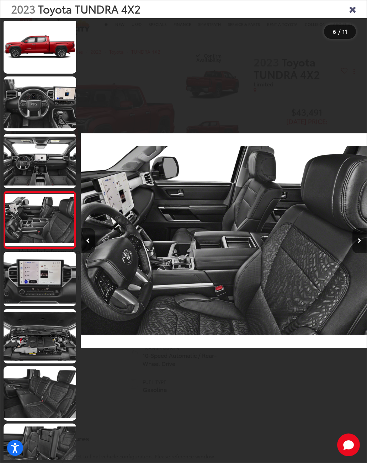
click at [358, 243] on icon "Next image" at bounding box center [360, 240] width 4 height 5
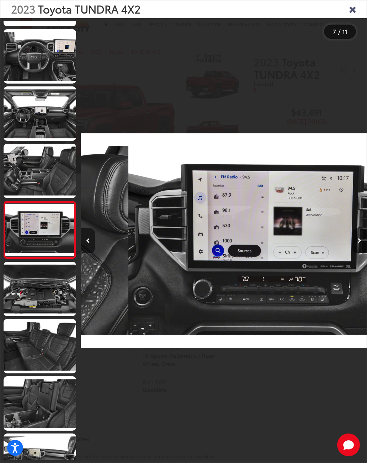
scroll to position [174, 0]
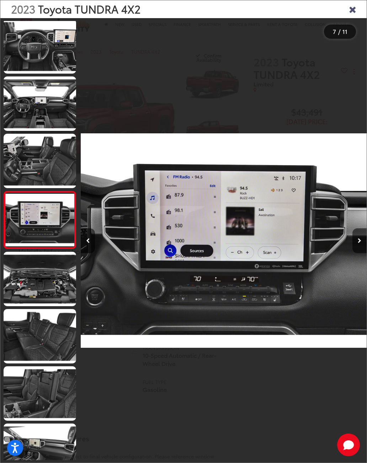
click at [358, 243] on icon "Next image" at bounding box center [360, 240] width 4 height 5
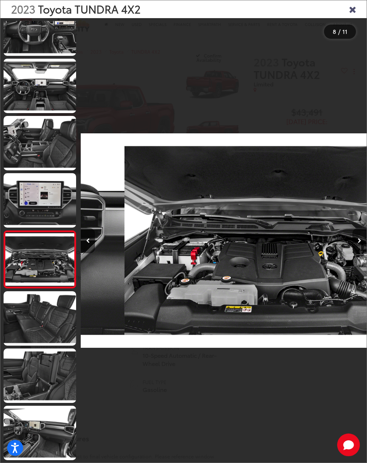
scroll to position [0, 2000]
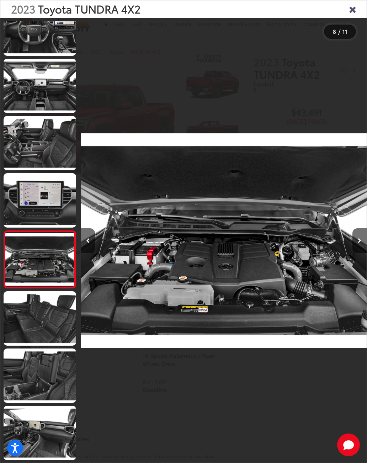
click at [357, 246] on button "Next image" at bounding box center [359, 240] width 14 height 25
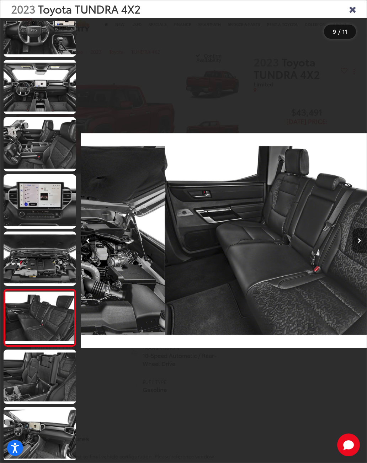
scroll to position [0, 2286]
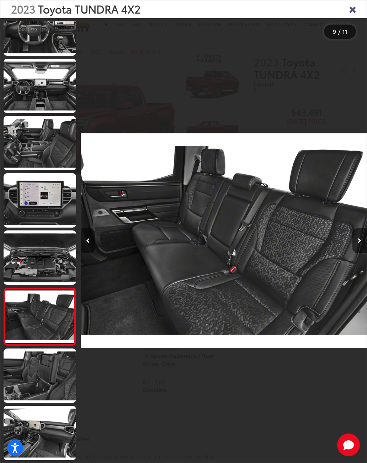
click at [358, 243] on icon "Next image" at bounding box center [360, 240] width 4 height 5
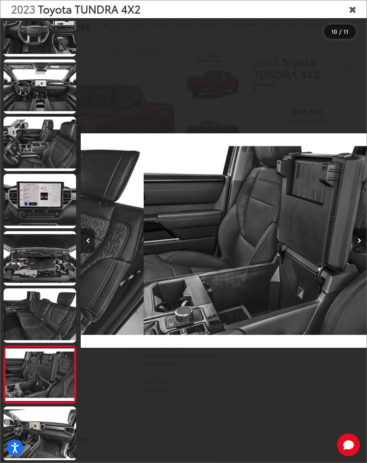
scroll to position [0, 2572]
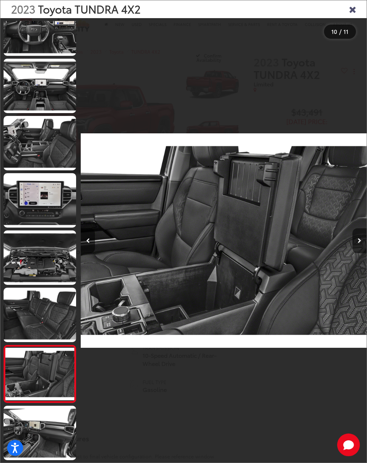
click at [357, 244] on button "Next image" at bounding box center [359, 240] width 14 height 25
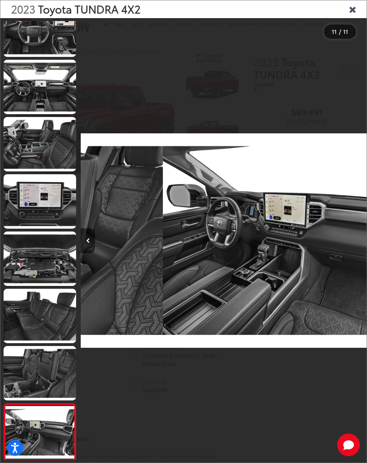
scroll to position [0, 2858]
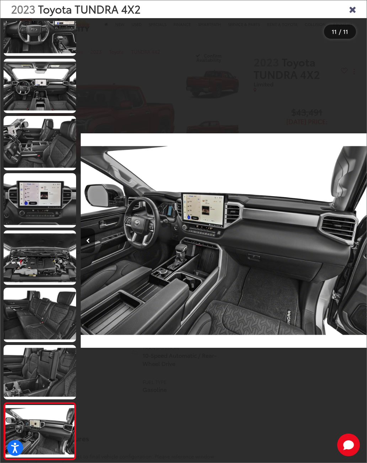
click at [354, 256] on div at bounding box center [330, 240] width 71 height 445
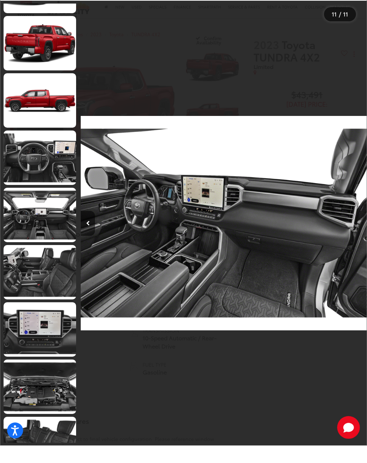
click at [352, 25] on div "11 / 11" at bounding box center [340, 32] width 32 height 14
click at [350, 25] on div "11 / 11" at bounding box center [340, 32] width 32 height 14
click at [347, 25] on div "11 / 11" at bounding box center [340, 32] width 32 height 14
click at [348, 25] on div "11 / 11" at bounding box center [340, 32] width 32 height 14
click at [356, 18] on div at bounding box center [330, 240] width 71 height 445
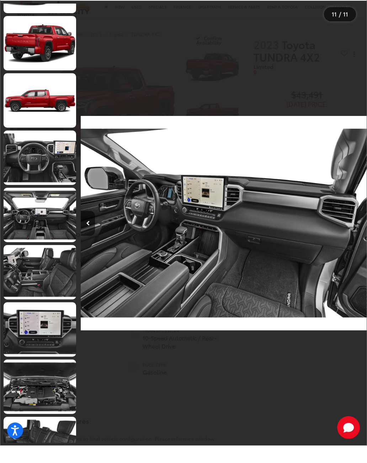
click at [352, 25] on div "11 / 11" at bounding box center [340, 32] width 32 height 14
click at [353, 18] on div at bounding box center [330, 240] width 71 height 445
click at [353, 25] on div "11 / 11" at bounding box center [340, 32] width 32 height 14
click at [320, 69] on div at bounding box center [330, 240] width 71 height 445
click at [349, 25] on div "11 / 11" at bounding box center [340, 32] width 32 height 14
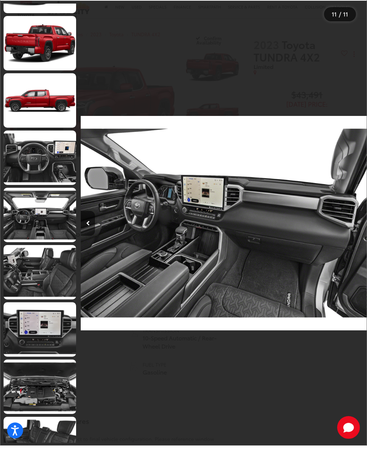
click at [353, 25] on div "11 / 11" at bounding box center [340, 32] width 32 height 14
click at [354, 25] on div "11 / 11" at bounding box center [340, 32] width 32 height 14
click at [353, 25] on div "11 / 11" at bounding box center [340, 32] width 32 height 14
click at [356, 18] on div at bounding box center [330, 240] width 71 height 445
click at [349, 25] on div "11 / 11" at bounding box center [340, 32] width 32 height 14
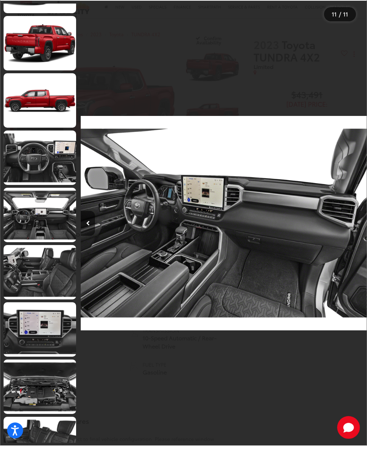
click at [352, 25] on div "11 / 11" at bounding box center [340, 32] width 32 height 14
click at [350, 18] on div at bounding box center [330, 240] width 71 height 445
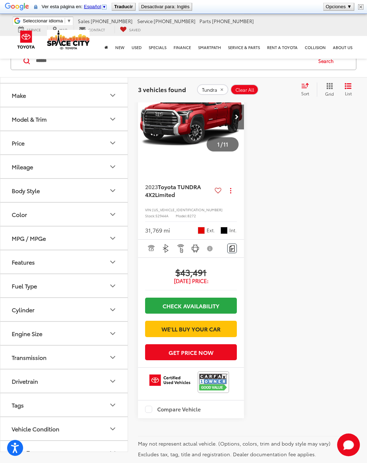
scroll to position [437, 0]
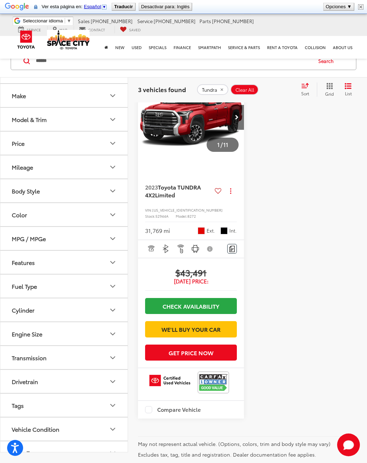
click at [185, 157] on img "2023 Toyota TUNDRA 4X2 Limited 0" at bounding box center [191, 117] width 107 height 80
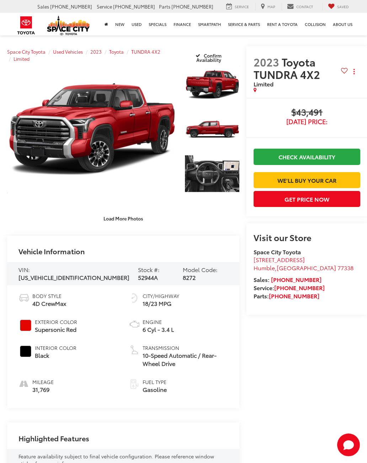
click at [225, 171] on link "Expand Photo 3" at bounding box center [212, 173] width 54 height 41
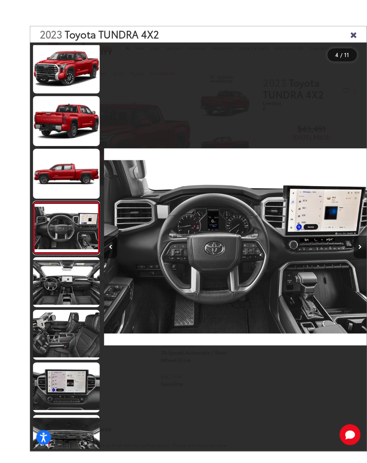
scroll to position [4, 0]
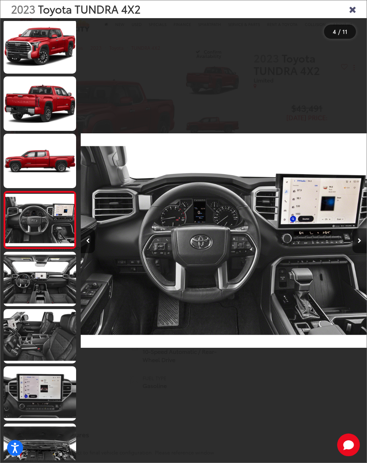
click at [22, 280] on link at bounding box center [40, 279] width 73 height 54
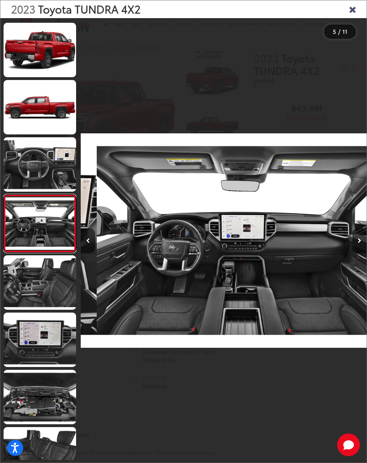
scroll to position [0, 1143]
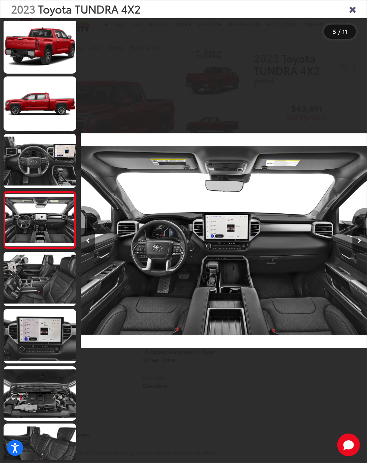
click at [17, 269] on link at bounding box center [40, 279] width 73 height 54
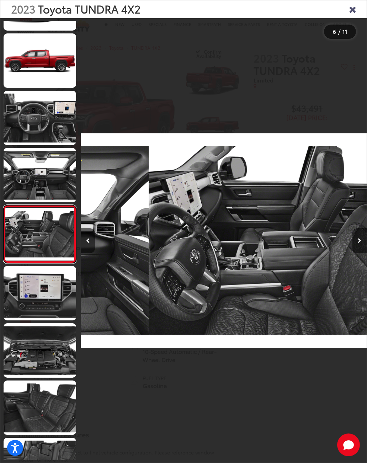
scroll to position [0, 1429]
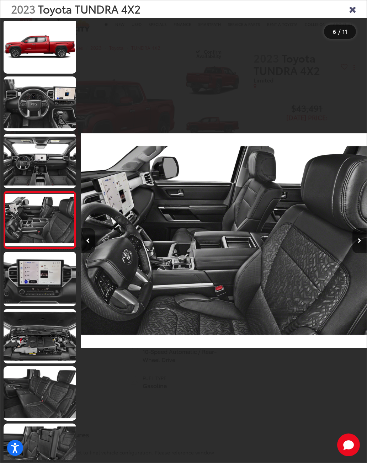
click at [20, 174] on link at bounding box center [40, 161] width 73 height 54
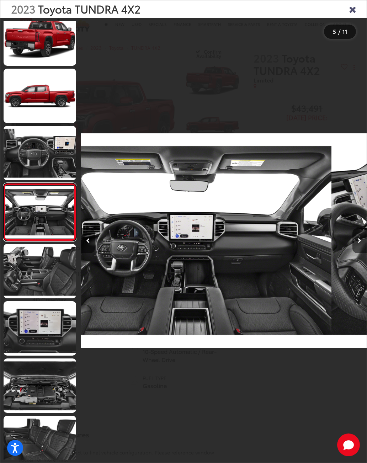
scroll to position [59, 0]
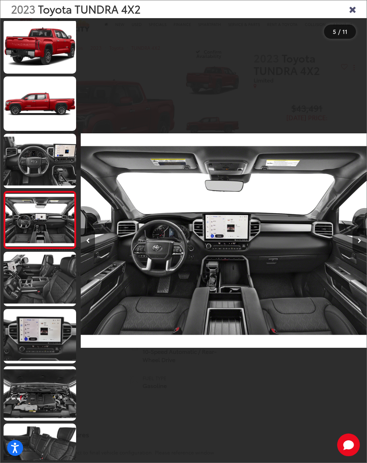
click at [17, 111] on link at bounding box center [40, 103] width 73 height 54
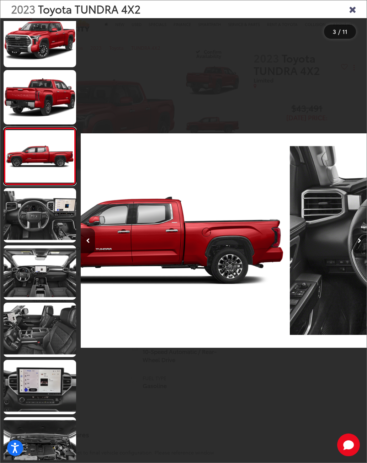
scroll to position [0, 572]
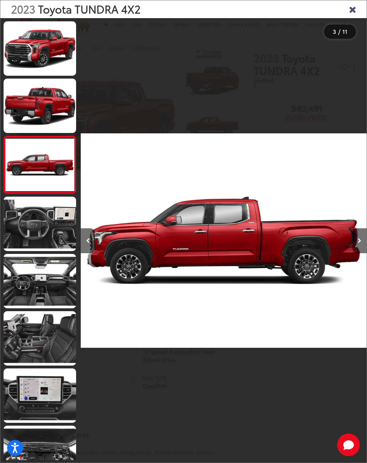
click at [20, 127] on link at bounding box center [40, 106] width 73 height 54
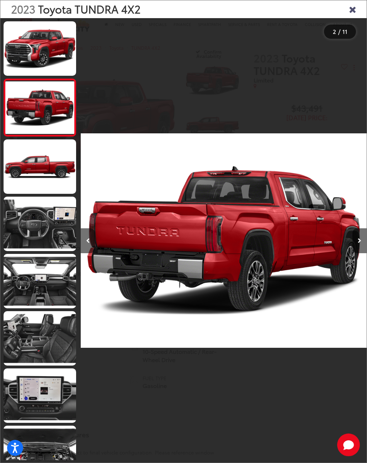
click at [21, 66] on link at bounding box center [40, 48] width 73 height 54
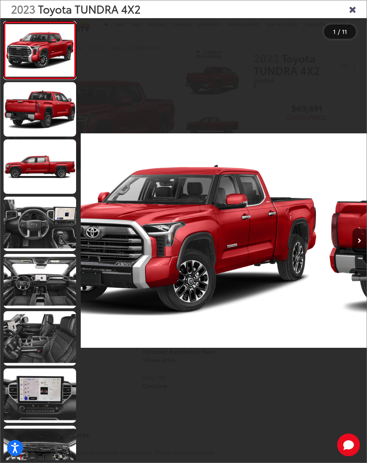
scroll to position [0, 0]
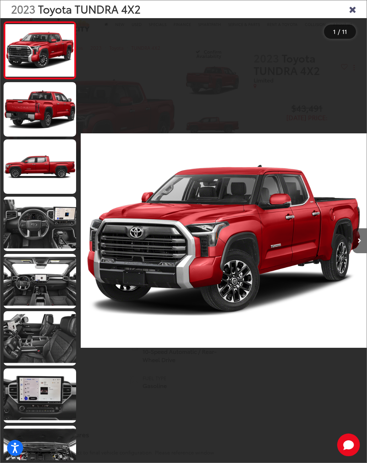
click at [349, 11] on icon "Close gallery" at bounding box center [352, 8] width 7 height 9
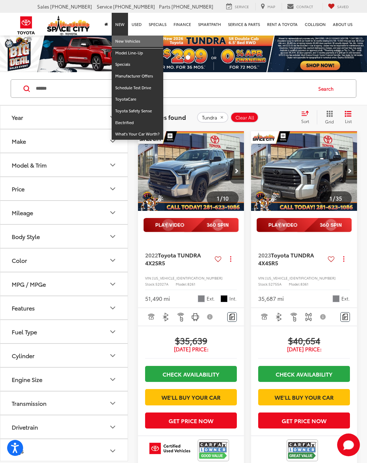
click at [121, 39] on link "New Vehicles" at bounding box center [138, 42] width 52 height 12
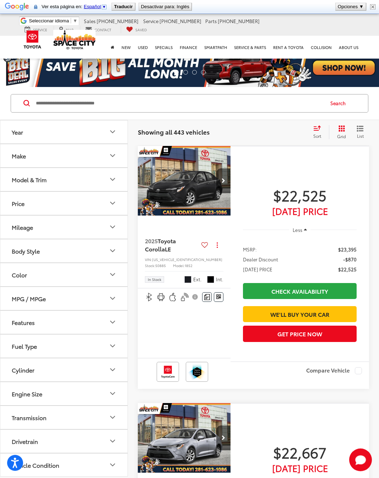
click at [56, 98] on input "Search by Make, Model, or Keyword" at bounding box center [179, 103] width 289 height 17
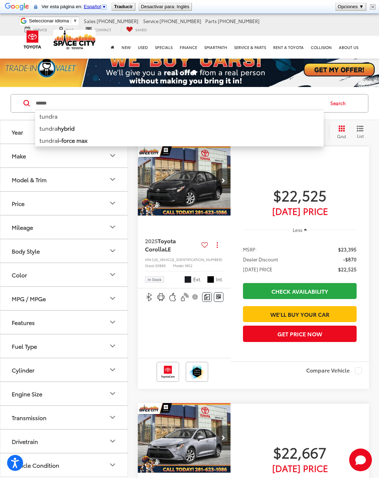
click at [44, 115] on li "tundra" at bounding box center [179, 116] width 289 height 12
type input "******"
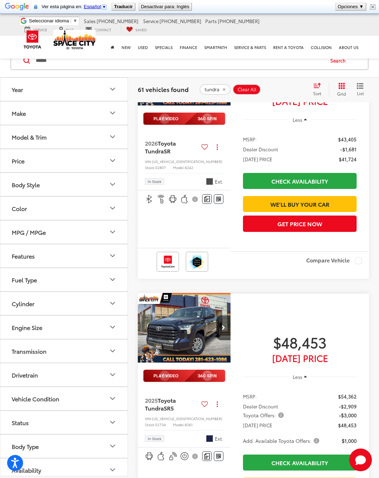
scroll to position [111, 0]
